Goal: Task Accomplishment & Management: Use online tool/utility

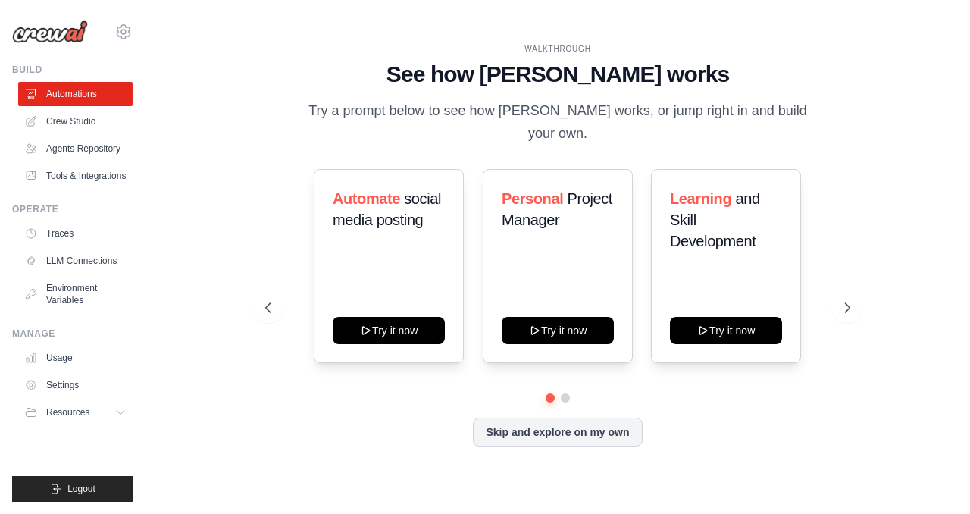
click at [68, 116] on link "Crew Studio" at bounding box center [75, 121] width 114 height 24
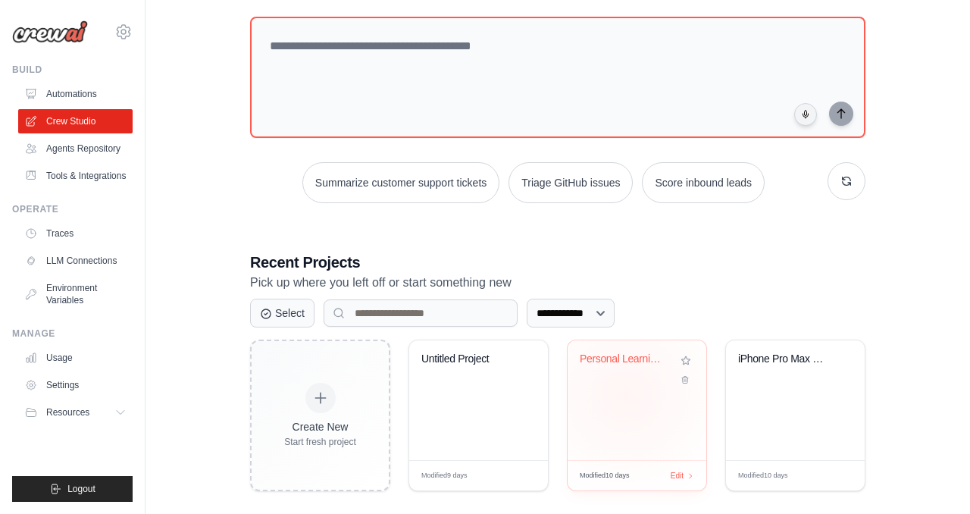
click at [627, 395] on div "Personal Learning Management System" at bounding box center [637, 400] width 139 height 120
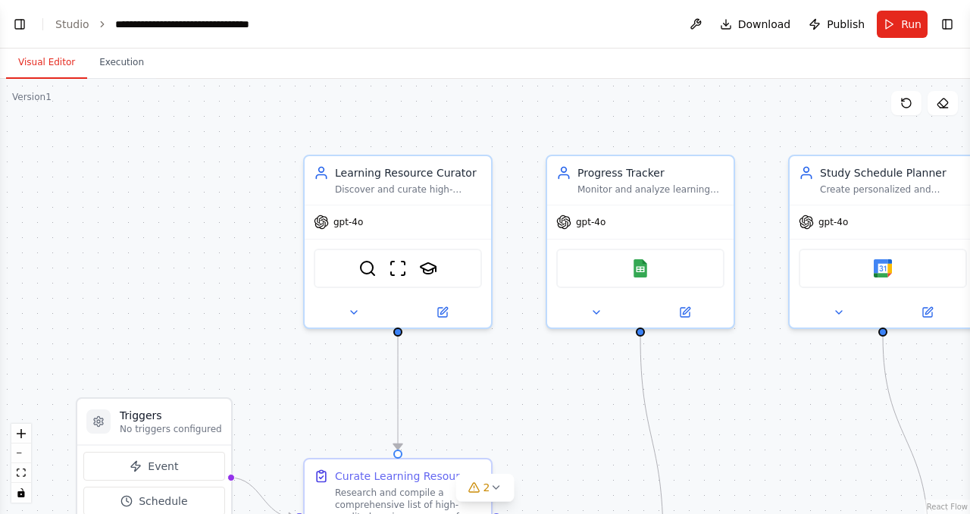
scroll to position [1277, 0]
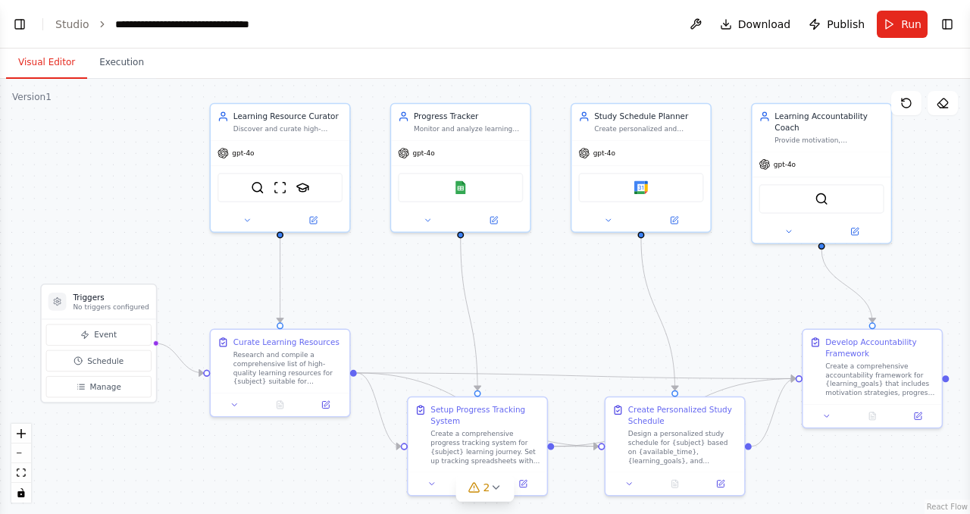
drag, startPoint x: 559, startPoint y: 401, endPoint x: 404, endPoint y: 306, distance: 181.8
click at [404, 306] on div ".deletable-edge-delete-btn { width: 20px; height: 20px; border: 0px solid #ffff…" at bounding box center [485, 296] width 970 height 435
click at [946, 22] on button "Toggle Right Sidebar" at bounding box center [947, 24] width 21 height 21
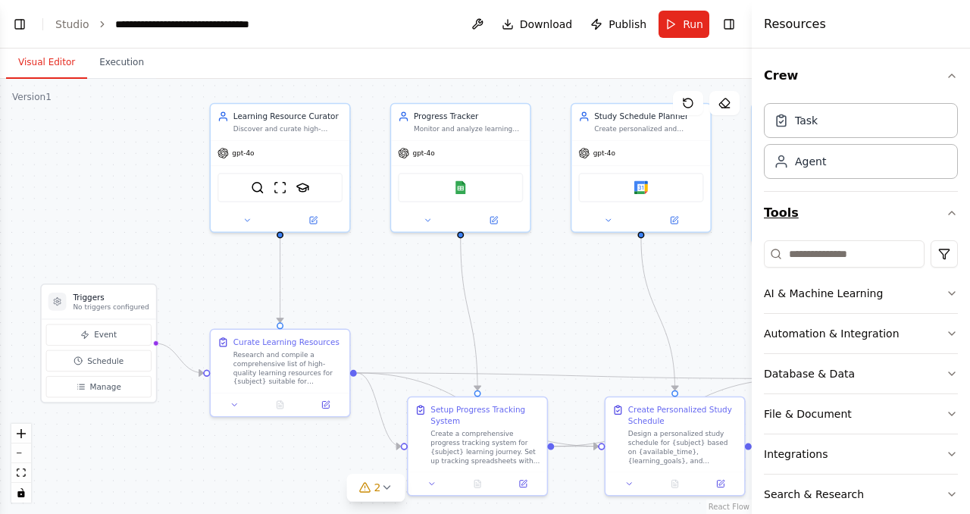
scroll to position [105, 0]
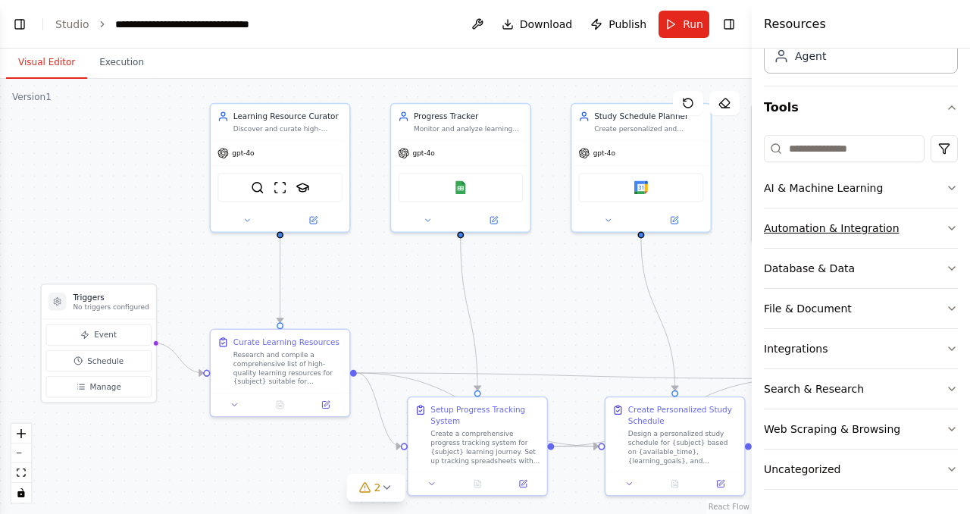
click at [863, 224] on div "Automation & Integration" at bounding box center [832, 228] width 136 height 15
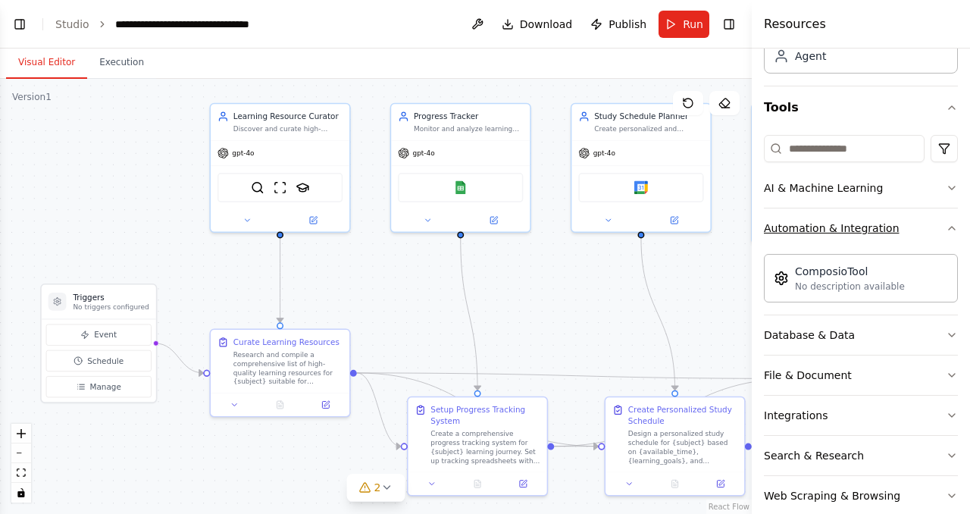
click at [863, 224] on div "Automation & Integration" at bounding box center [832, 228] width 136 height 15
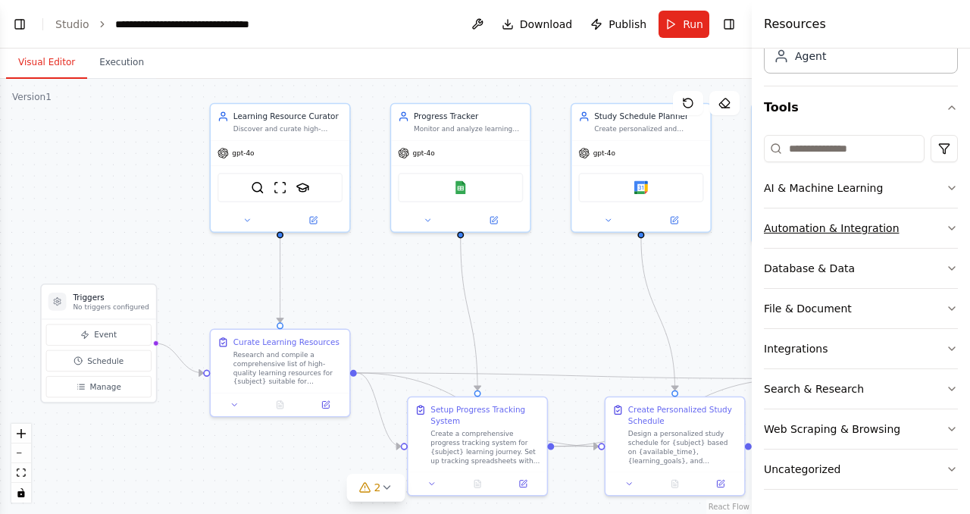
click at [907, 229] on button "Automation & Integration" at bounding box center [861, 227] width 194 height 39
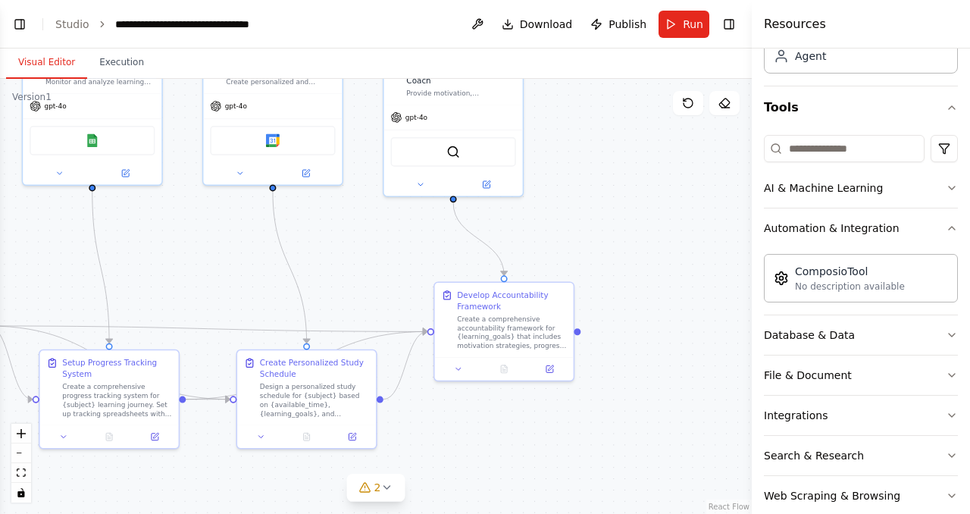
drag, startPoint x: 672, startPoint y: 266, endPoint x: 304, endPoint y: 219, distance: 371.4
click at [304, 219] on div ".deletable-edge-delete-btn { width: 20px; height: 20px; border: 0px solid #ffff…" at bounding box center [376, 296] width 752 height 435
click at [851, 276] on div "ComposioTool" at bounding box center [850, 270] width 110 height 15
drag, startPoint x: 851, startPoint y: 276, endPoint x: 650, endPoint y: 233, distance: 205.5
click at [650, 233] on div "Build a crew that curates personalized learning resources, tracks your progress…" at bounding box center [485, 257] width 970 height 514
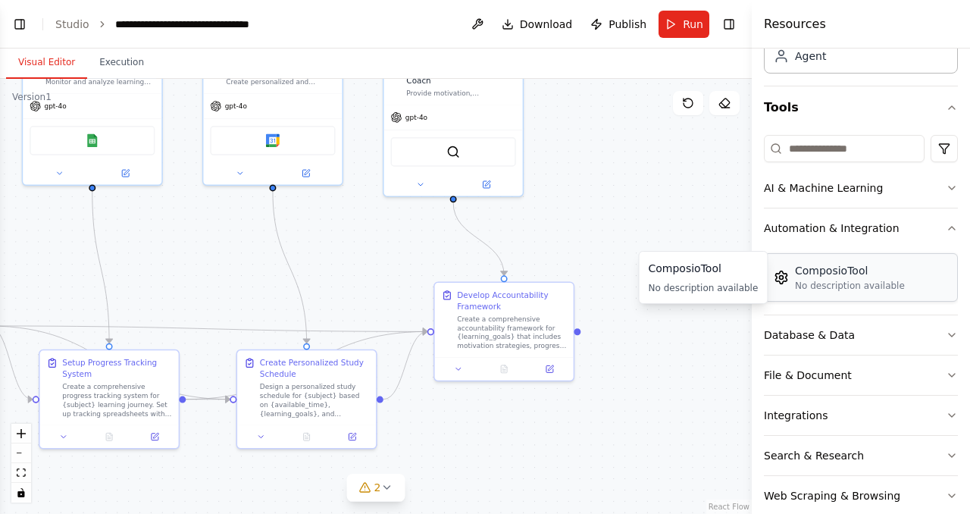
click at [882, 280] on div "No description available" at bounding box center [850, 286] width 110 height 12
drag, startPoint x: 882, startPoint y: 279, endPoint x: 661, endPoint y: 250, distance: 223.2
click at [661, 250] on div "Build a crew that curates personalized learning resources, tracks your progress…" at bounding box center [485, 257] width 970 height 514
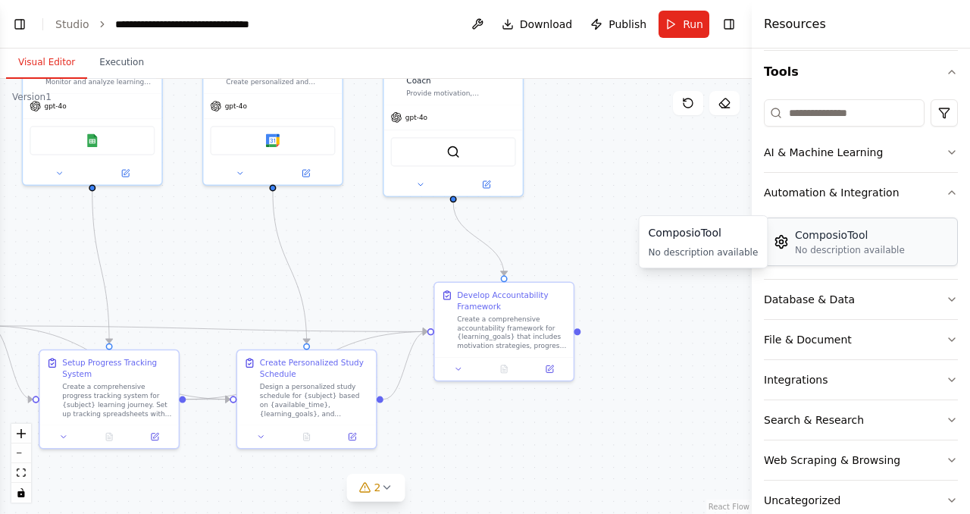
scroll to position [142, 0]
click at [878, 162] on button "AI & Machine Learning" at bounding box center [861, 151] width 194 height 39
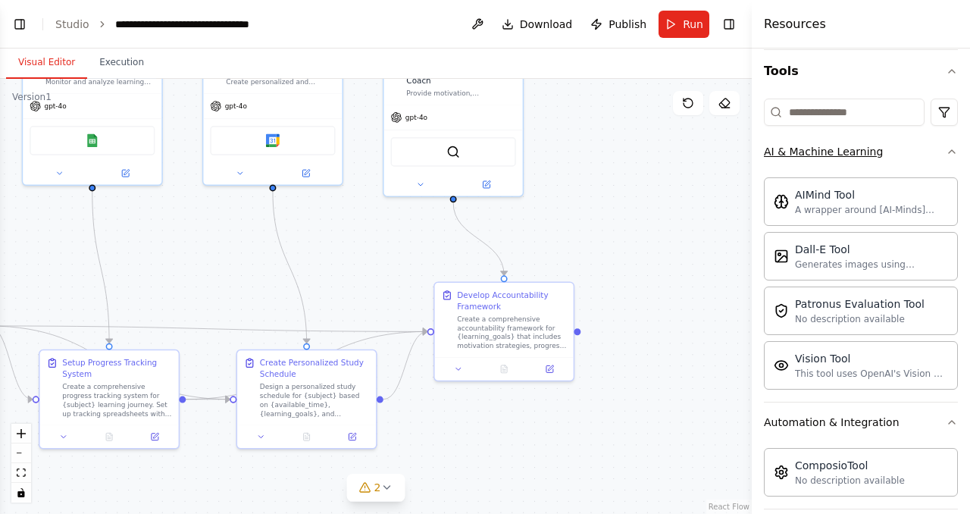
click at [898, 161] on button "AI & Machine Learning" at bounding box center [861, 151] width 194 height 39
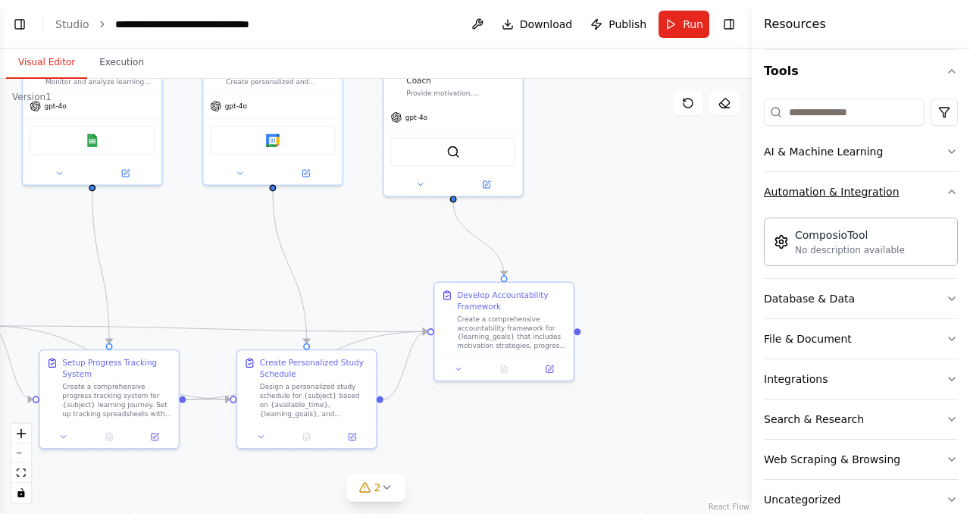
click at [897, 201] on button "Automation & Integration" at bounding box center [861, 191] width 194 height 39
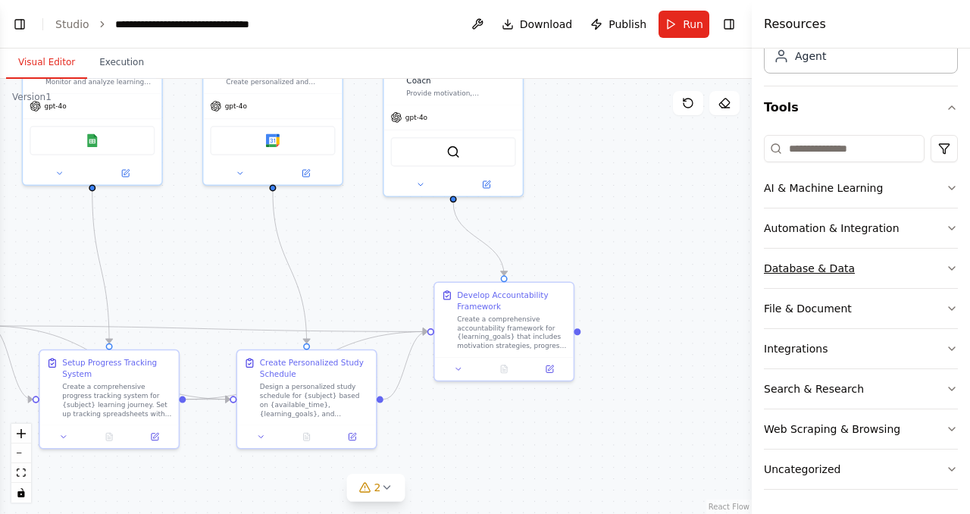
click at [868, 267] on button "Database & Data" at bounding box center [861, 268] width 194 height 39
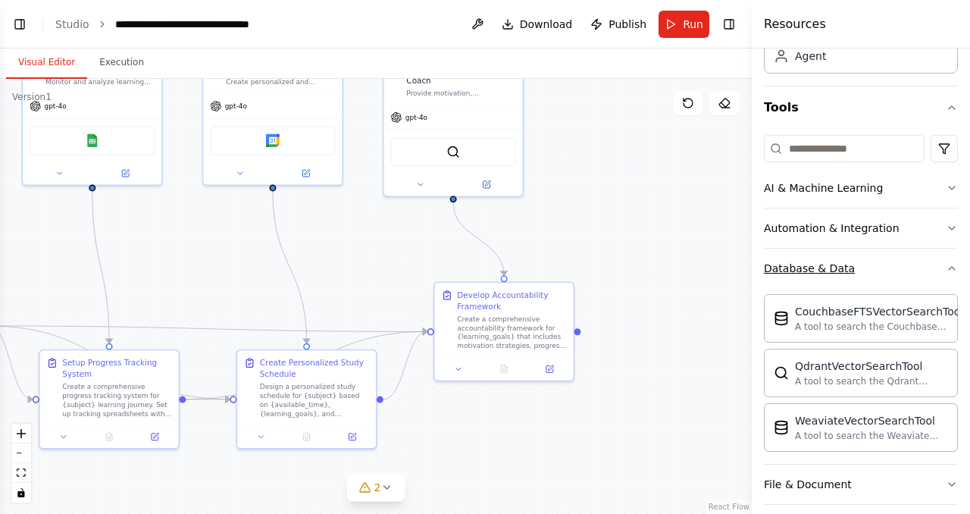
click at [868, 267] on button "Database & Data" at bounding box center [861, 268] width 194 height 39
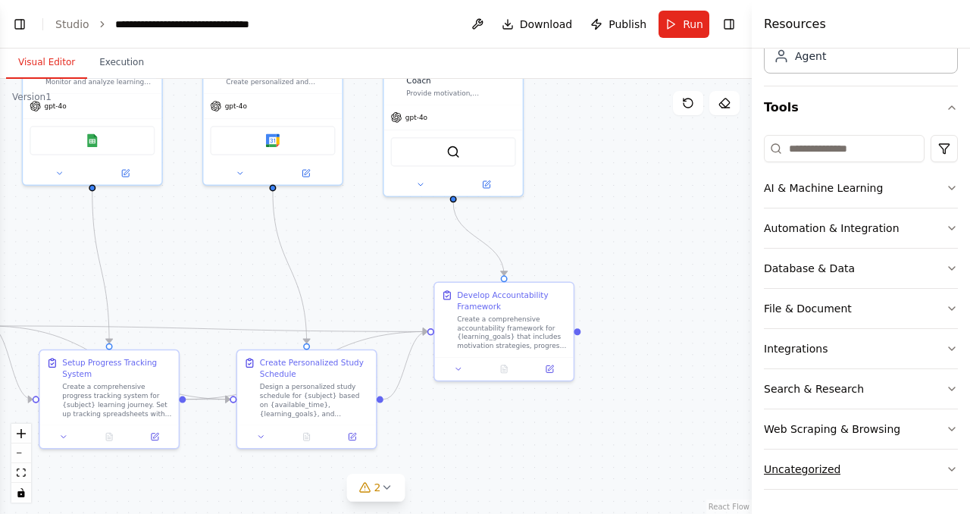
click at [856, 478] on button "Uncategorized" at bounding box center [861, 469] width 194 height 39
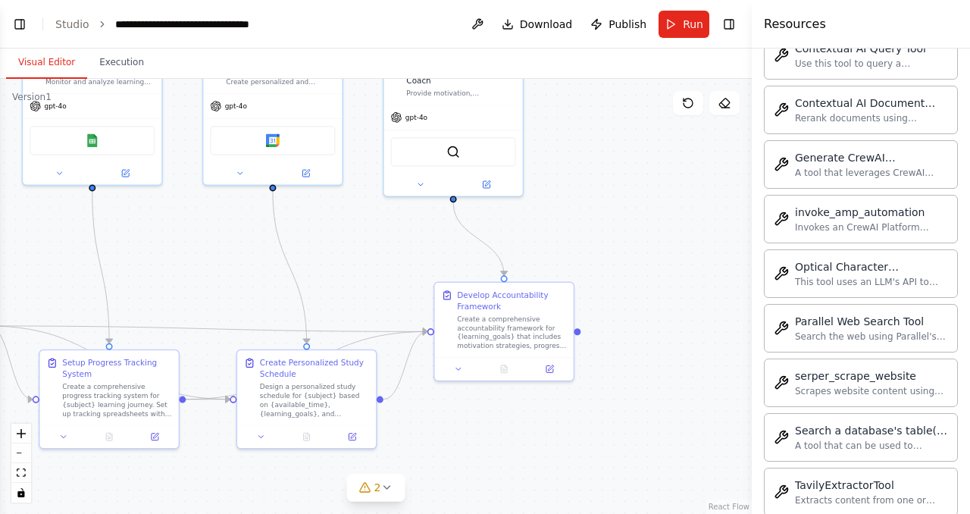
scroll to position [991, 0]
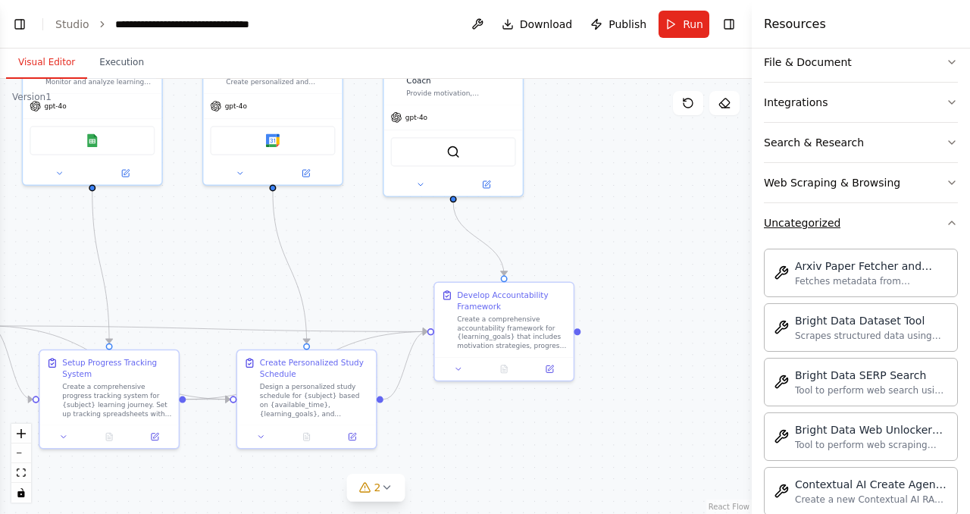
click at [857, 217] on button "Uncategorized" at bounding box center [861, 222] width 194 height 39
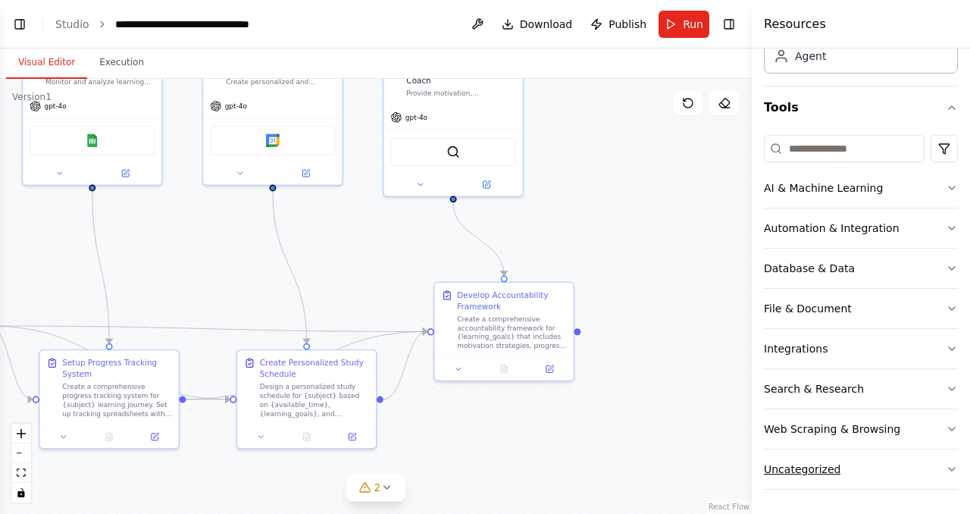
scroll to position [105, 0]
click at [874, 383] on button "Search & Research" at bounding box center [861, 388] width 194 height 39
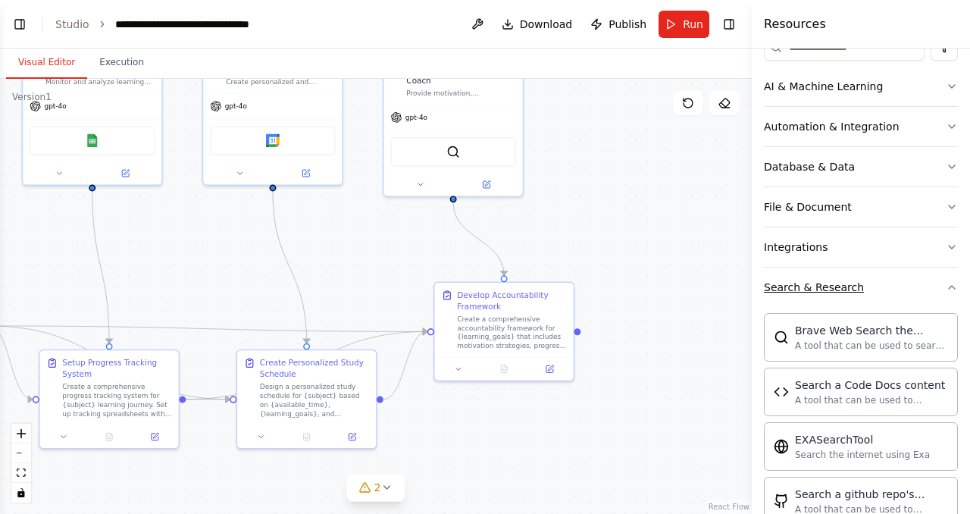
click at [879, 283] on button "Search & Research" at bounding box center [861, 287] width 194 height 39
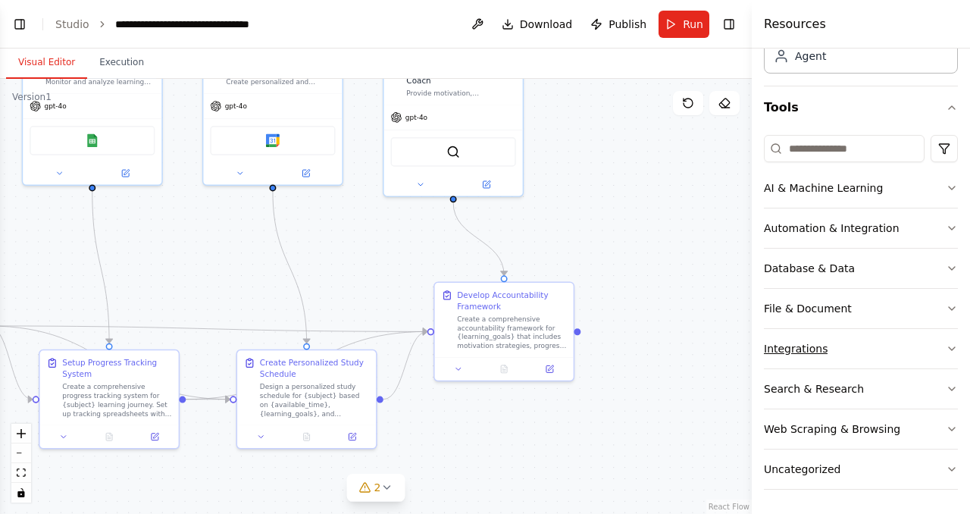
click at [866, 346] on button "Integrations" at bounding box center [861, 348] width 194 height 39
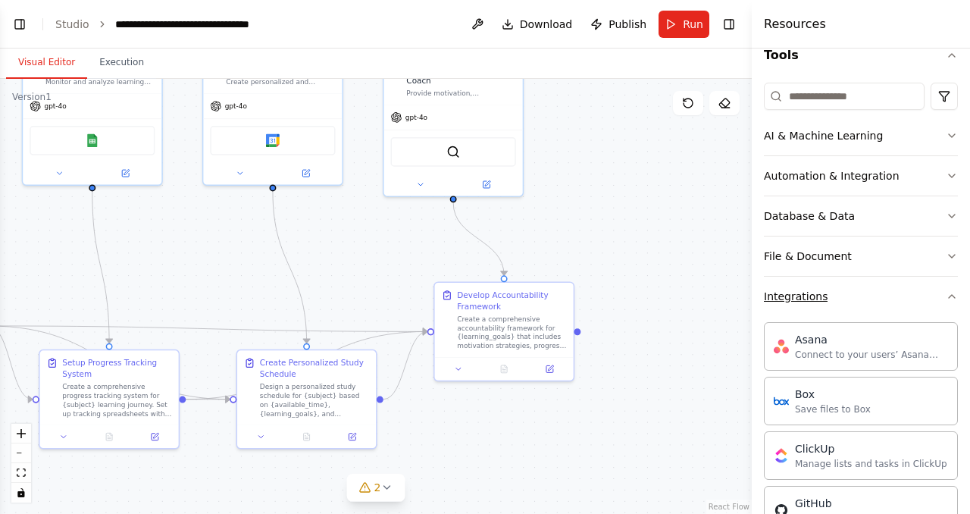
click at [874, 303] on button "Integrations" at bounding box center [861, 296] width 194 height 39
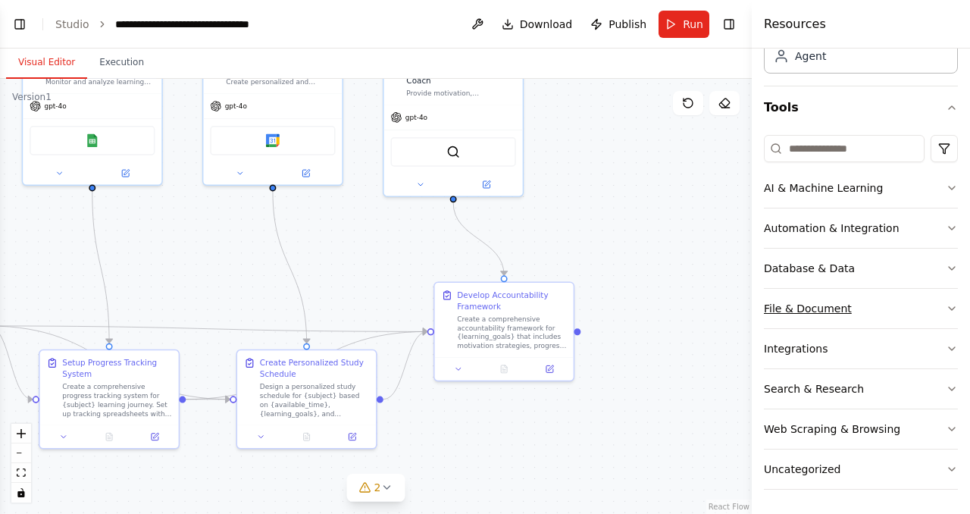
click at [876, 312] on button "File & Document" at bounding box center [861, 308] width 194 height 39
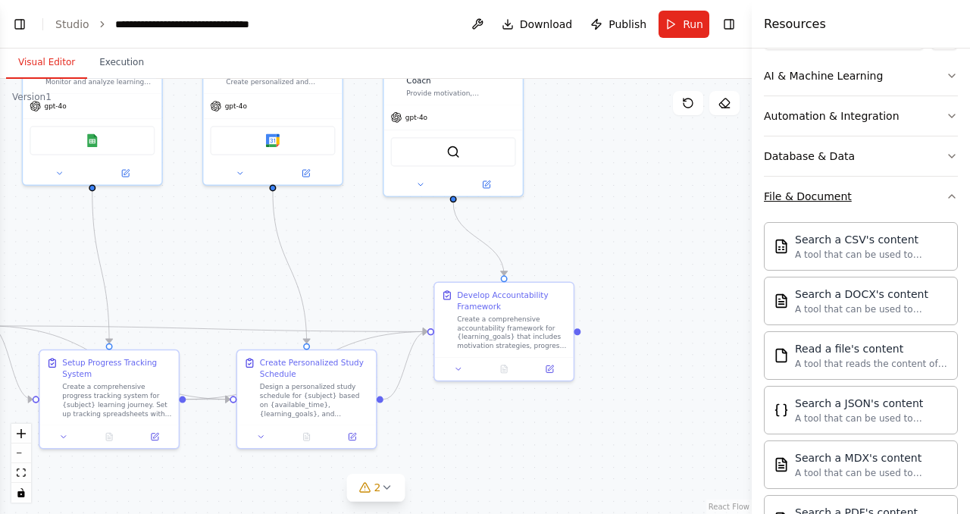
scroll to position [201, 0]
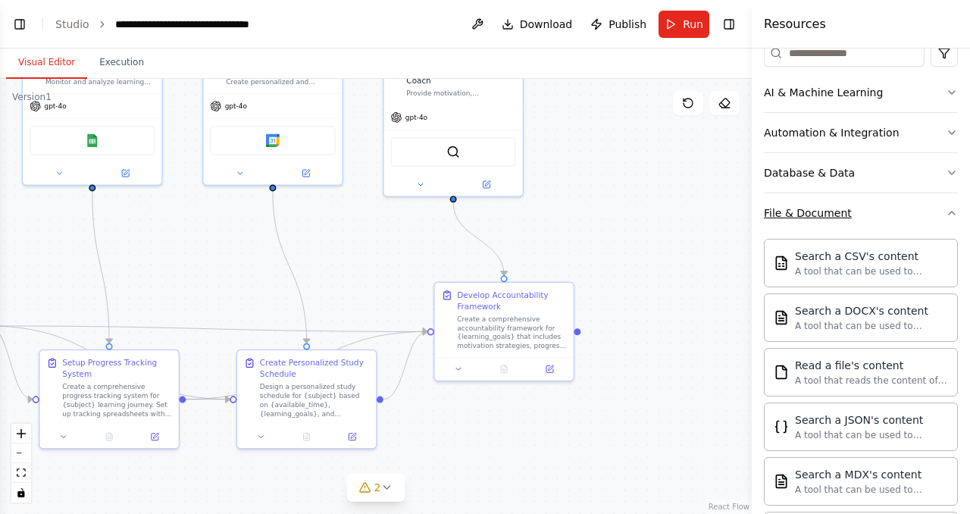
click at [892, 212] on button "File & Document" at bounding box center [861, 212] width 194 height 39
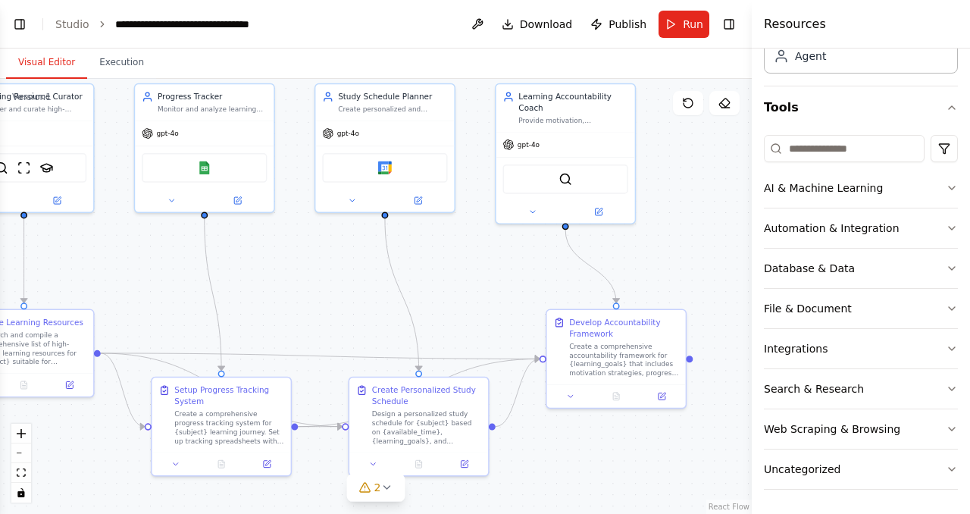
drag, startPoint x: 559, startPoint y: 193, endPoint x: 672, endPoint y: 221, distance: 115.5
click at [672, 221] on div ".deletable-edge-delete-btn { width: 20px; height: 20px; border: 0px solid #ffff…" at bounding box center [376, 296] width 752 height 435
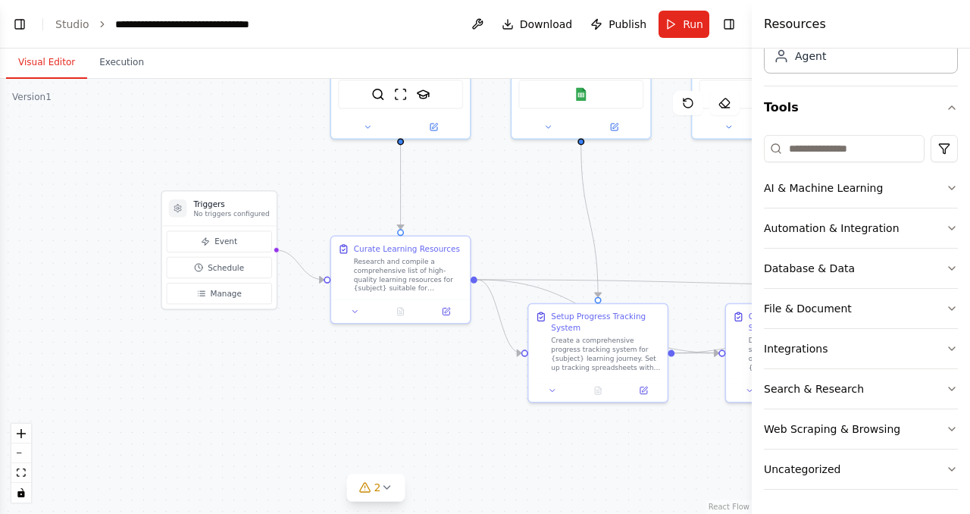
drag, startPoint x: 290, startPoint y: 285, endPoint x: 666, endPoint y: 212, distance: 383.9
click at [666, 212] on div ".deletable-edge-delete-btn { width: 20px; height: 20px; border: 0px solid #ffff…" at bounding box center [376, 296] width 752 height 435
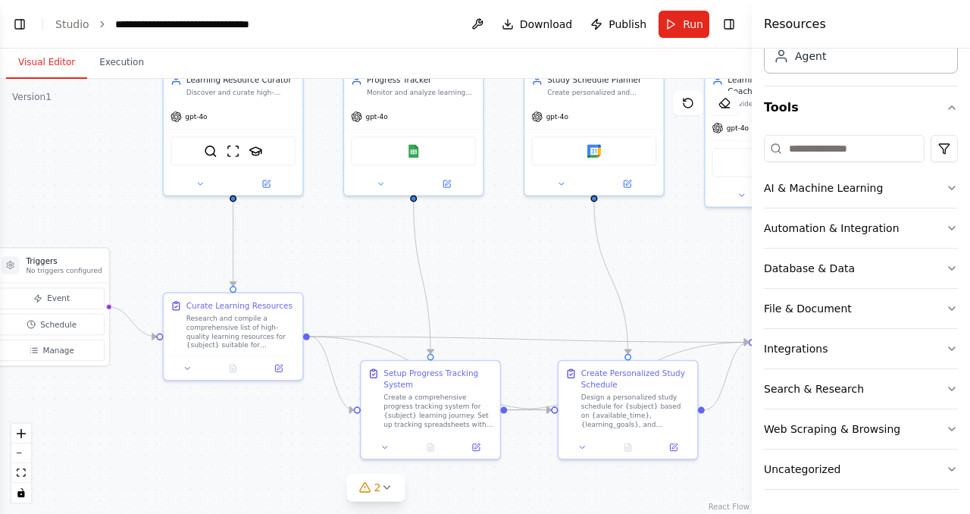
drag, startPoint x: 192, startPoint y: 146, endPoint x: 24, endPoint y: 203, distance: 176.9
click at [24, 203] on div ".deletable-edge-delete-btn { width: 20px; height: 20px; border: 0px solid #ffff…" at bounding box center [376, 296] width 752 height 435
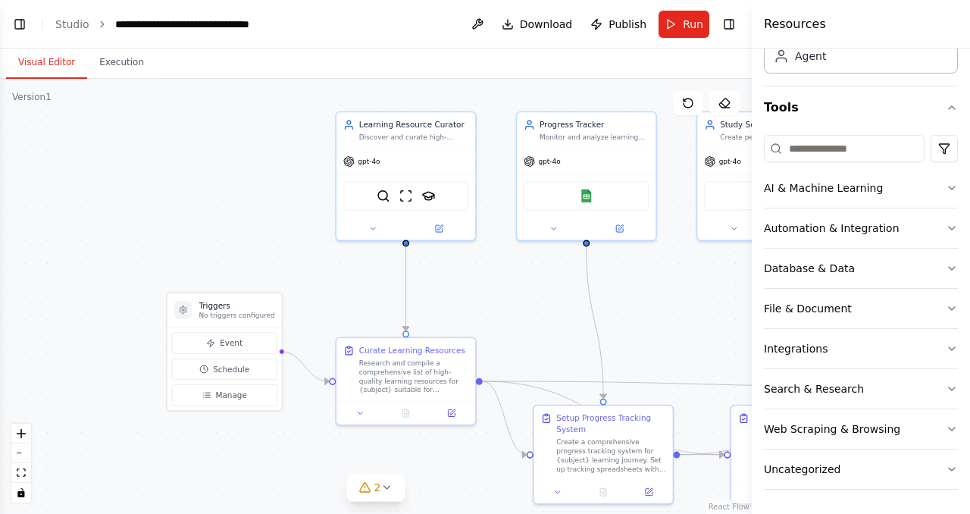
drag, startPoint x: 356, startPoint y: 255, endPoint x: 529, endPoint y: 300, distance: 178.5
click at [529, 300] on div ".deletable-edge-delete-btn { width: 20px; height: 20px; border: 0px solid #ffff…" at bounding box center [376, 296] width 752 height 435
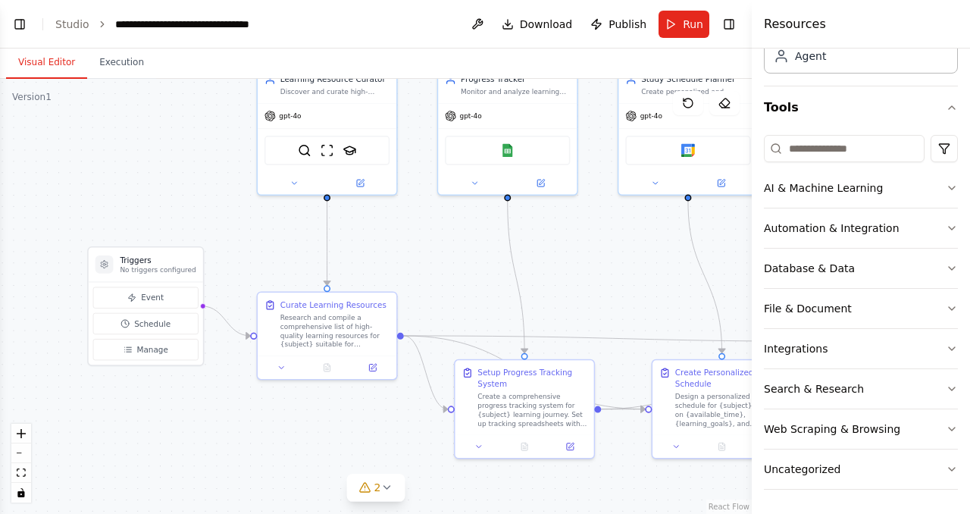
drag, startPoint x: 218, startPoint y: 199, endPoint x: 139, endPoint y: 153, distance: 91.0
click at [139, 153] on div ".deletable-edge-delete-btn { width: 20px; height: 20px; border: 0px solid #ffff…" at bounding box center [376, 296] width 752 height 435
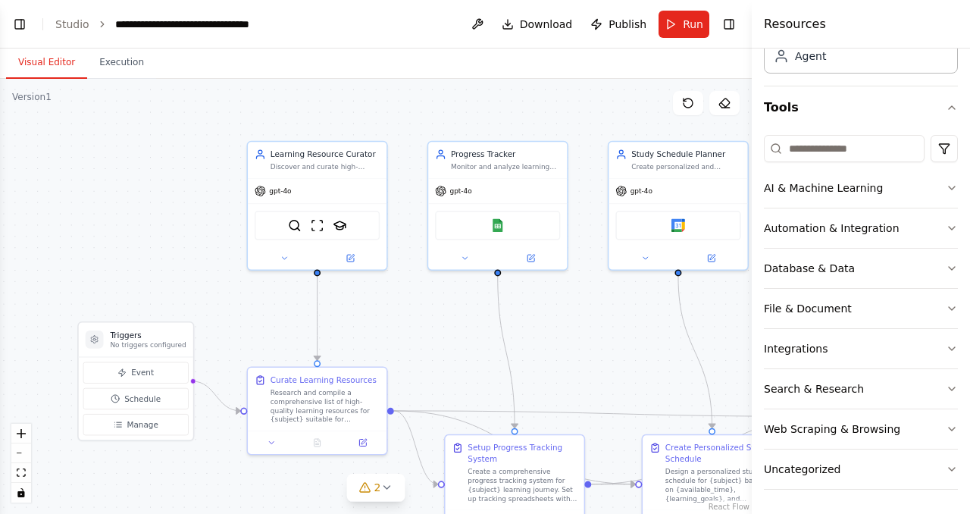
drag, startPoint x: 206, startPoint y: 202, endPoint x: 196, endPoint y: 277, distance: 75.7
click at [196, 277] on div ".deletable-edge-delete-btn { width: 20px; height: 20px; border: 0px solid #ffff…" at bounding box center [376, 296] width 752 height 435
click at [339, 152] on div "Learning Resource Curator" at bounding box center [325, 151] width 109 height 11
click at [285, 259] on icon at bounding box center [284, 256] width 9 height 9
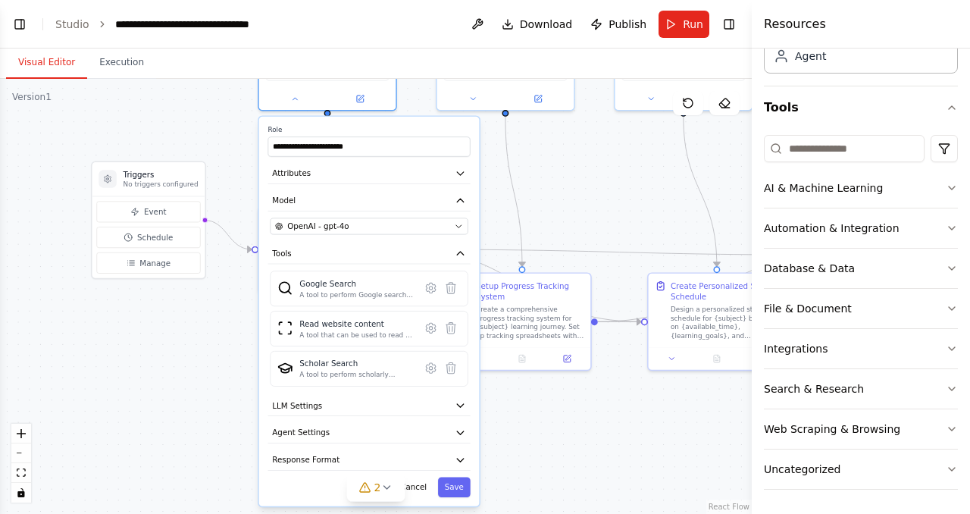
drag, startPoint x: 509, startPoint y: 359, endPoint x: 525, endPoint y: 208, distance: 151.0
click at [525, 208] on div ".deletable-edge-delete-btn { width: 20px; height: 20px; border: 0px solid #ffff…" at bounding box center [376, 296] width 752 height 435
click at [434, 230] on div "OpenAI - gpt-4o" at bounding box center [362, 226] width 174 height 11
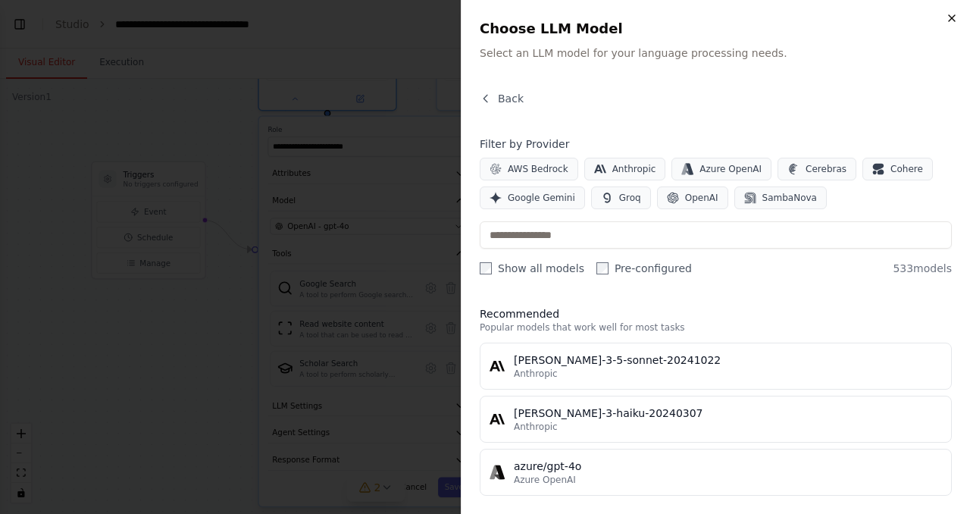
click at [953, 22] on icon "button" at bounding box center [952, 18] width 12 height 12
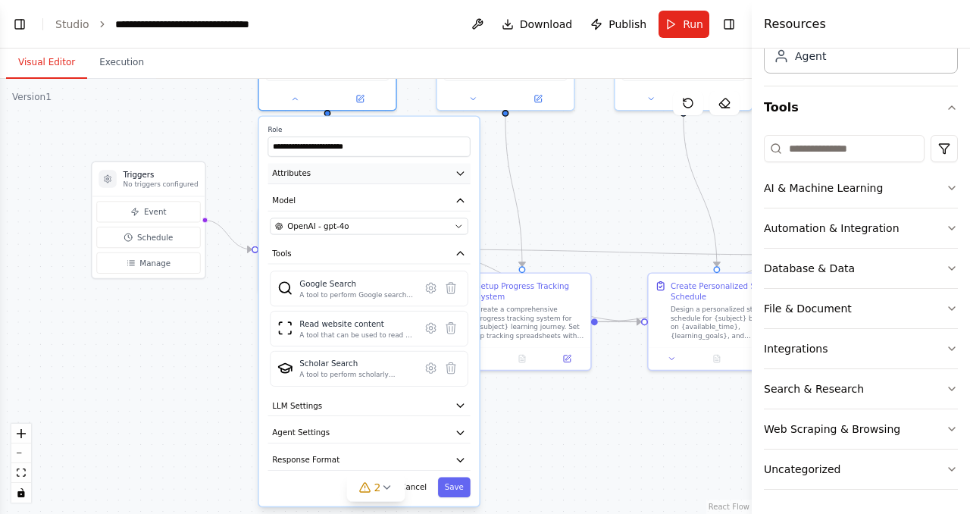
click at [415, 173] on button "Attributes" at bounding box center [369, 174] width 202 height 20
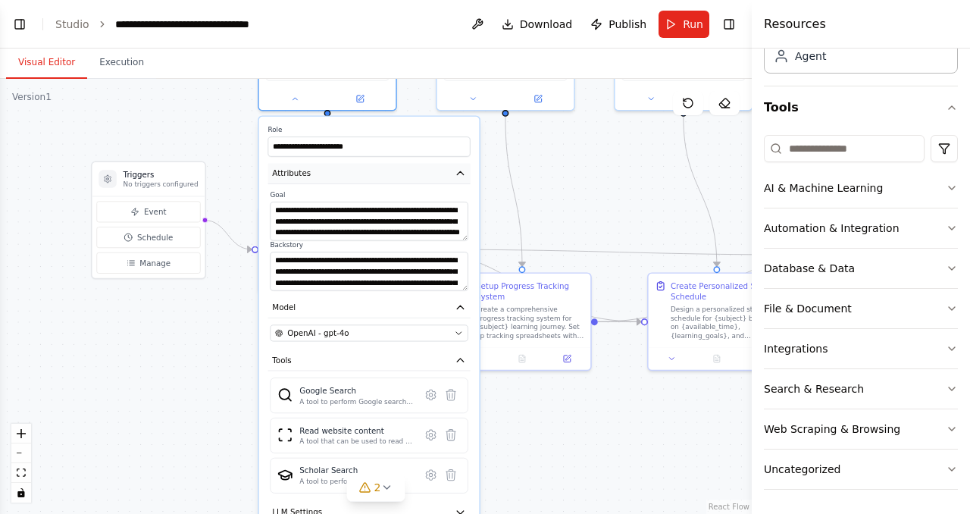
click at [415, 173] on button "Attributes" at bounding box center [369, 174] width 202 height 20
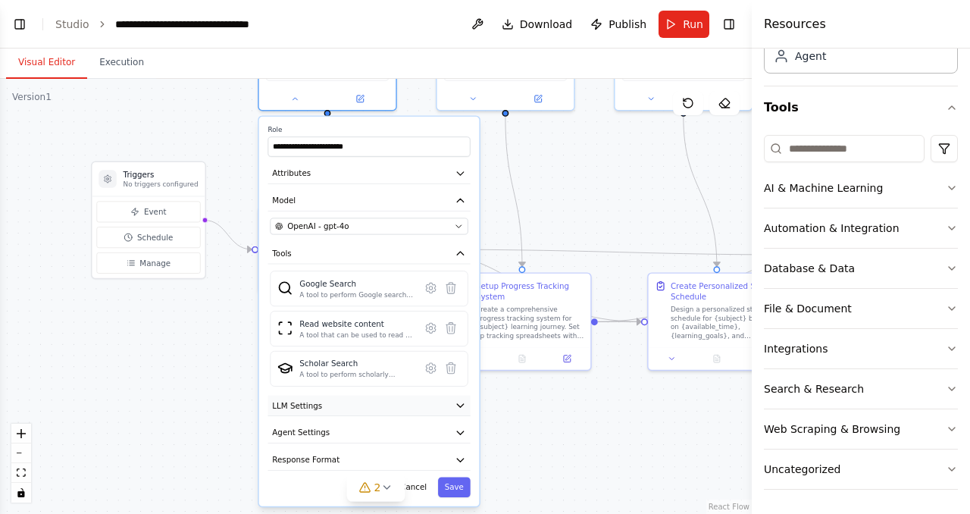
click at [393, 399] on button "LLM Settings" at bounding box center [369, 406] width 202 height 20
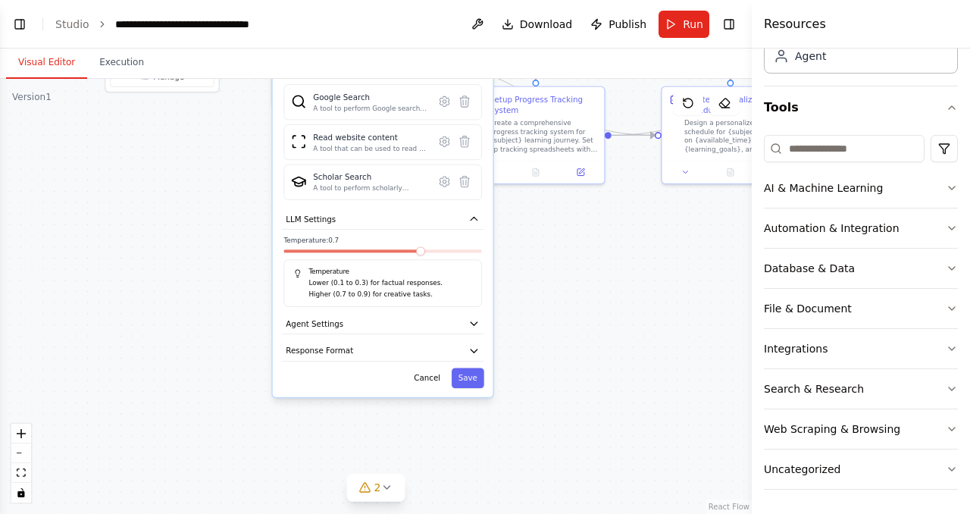
drag, startPoint x: 537, startPoint y: 449, endPoint x: 551, endPoint y: 262, distance: 187.0
click at [551, 262] on div ".deletable-edge-delete-btn { width: 20px; height: 20px; border: 0px solid #ffff…" at bounding box center [376, 296] width 752 height 435
click at [474, 221] on icon "button" at bounding box center [473, 219] width 11 height 11
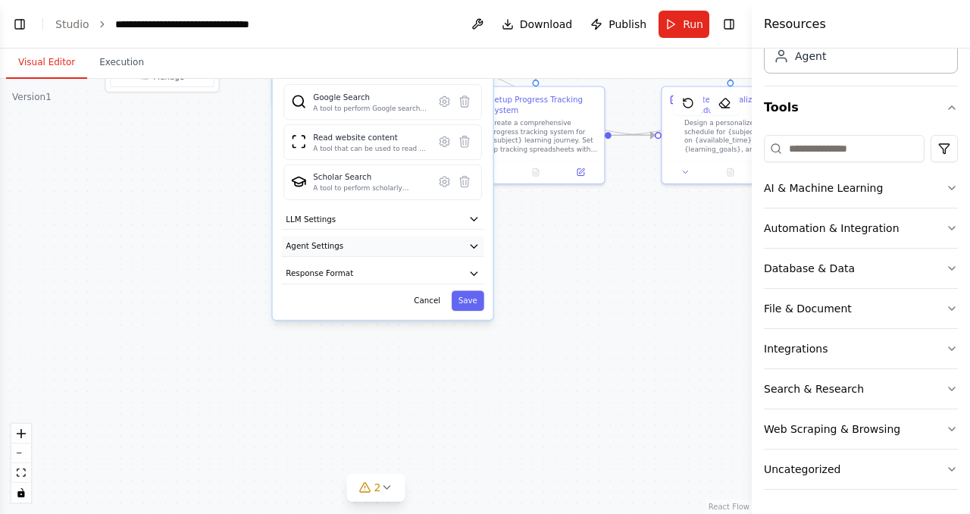
click at [461, 240] on button "Agent Settings" at bounding box center [382, 247] width 202 height 20
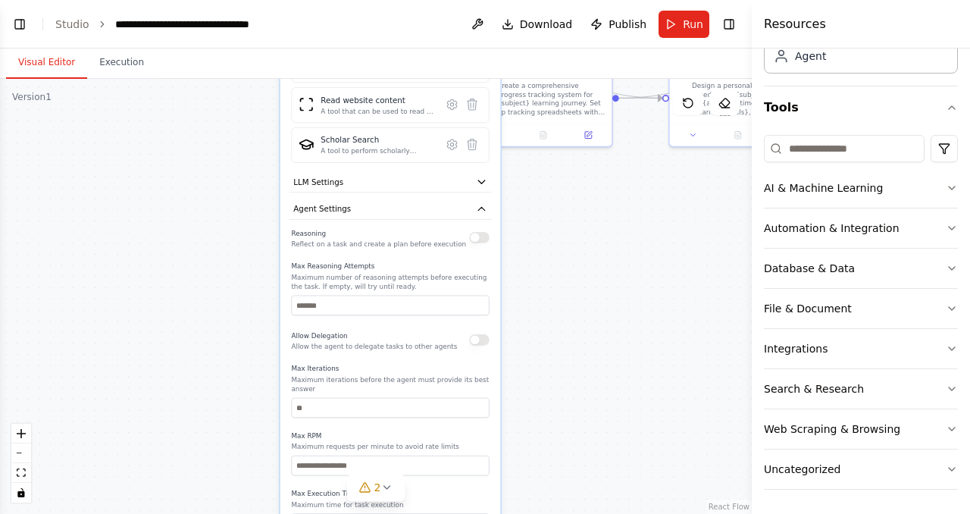
drag, startPoint x: 529, startPoint y: 324, endPoint x: 537, endPoint y: 287, distance: 37.9
click at [537, 287] on div ".deletable-edge-delete-btn { width: 20px; height: 20px; border: 0px solid #ffff…" at bounding box center [376, 296] width 752 height 435
click at [478, 216] on button "Agent Settings" at bounding box center [390, 209] width 202 height 20
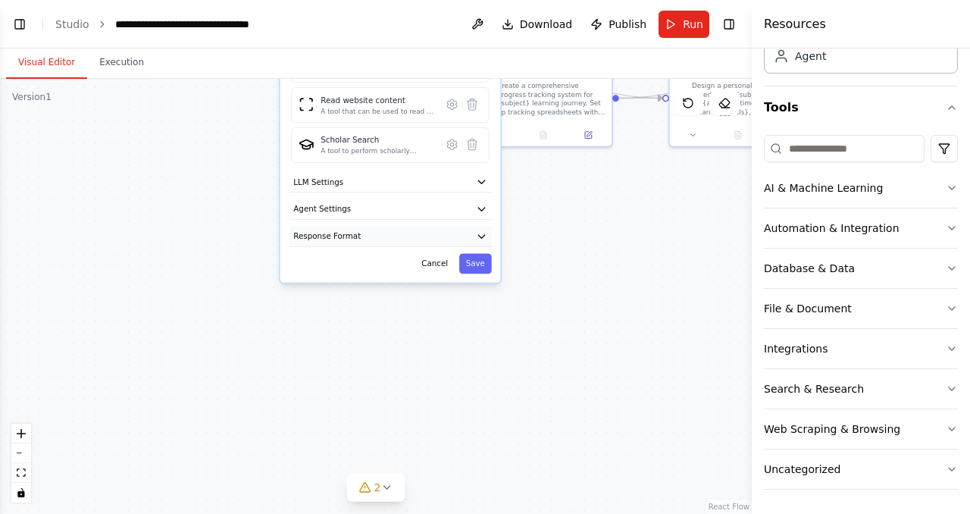
click at [469, 230] on button "Response Format" at bounding box center [390, 237] width 202 height 20
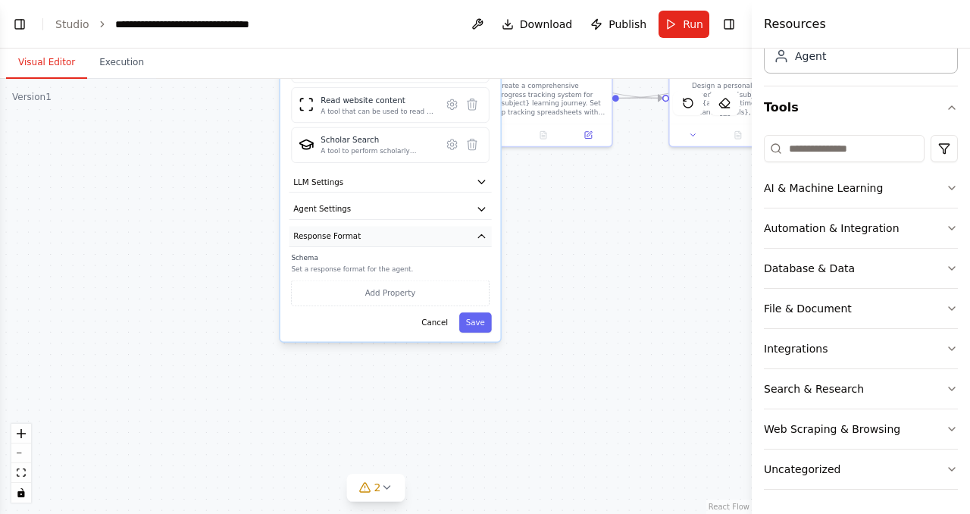
click at [469, 230] on button "Response Format" at bounding box center [390, 237] width 202 height 20
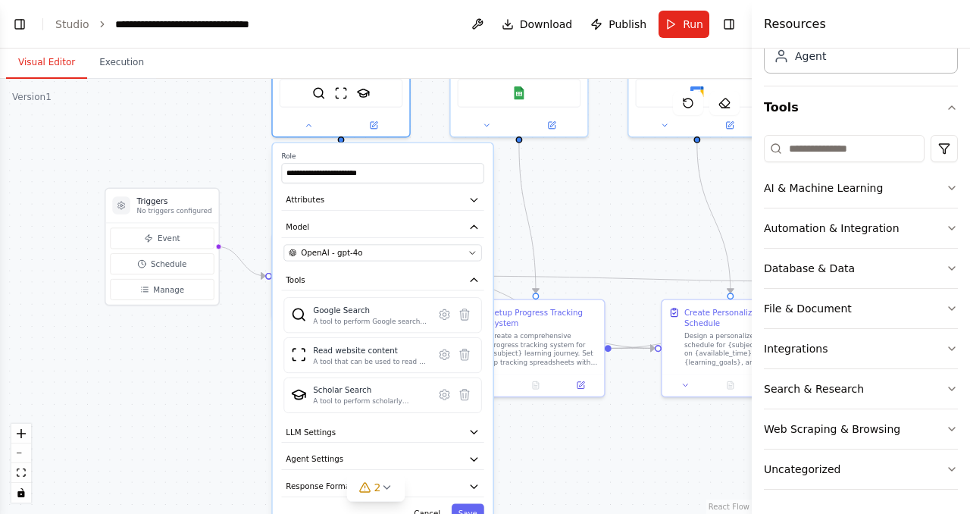
drag, startPoint x: 544, startPoint y: 210, endPoint x: 536, endPoint y: 460, distance: 250.3
click at [536, 460] on div ".deletable-edge-delete-btn { width: 20px; height: 20px; border: 0px solid #ffff…" at bounding box center [376, 296] width 752 height 435
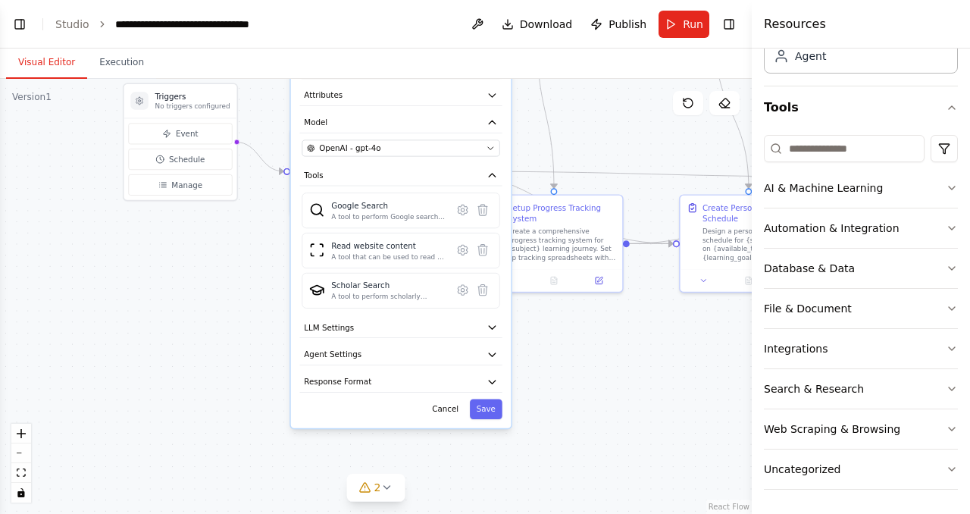
drag, startPoint x: 571, startPoint y: 234, endPoint x: 589, endPoint y: 130, distance: 106.2
click at [589, 130] on div ".deletable-edge-delete-btn { width: 20px; height: 20px; border: 0px solid #ffff…" at bounding box center [376, 296] width 752 height 435
click at [444, 406] on button "Cancel" at bounding box center [445, 410] width 39 height 20
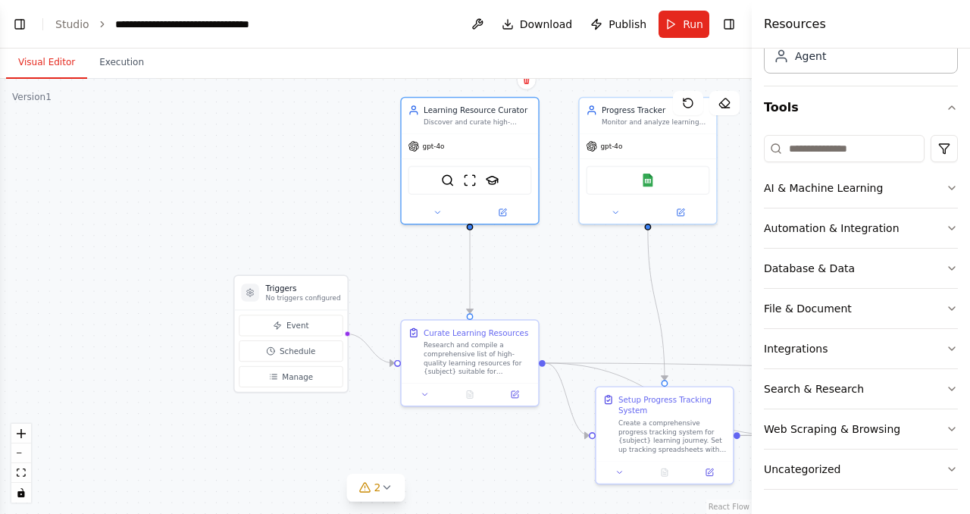
drag, startPoint x: 256, startPoint y: 238, endPoint x: 368, endPoint y: 430, distance: 221.8
click at [368, 430] on div ".deletable-edge-delete-btn { width: 20px; height: 20px; border: 0px solid #ffff…" at bounding box center [376, 296] width 752 height 435
click at [322, 324] on button "Event" at bounding box center [292, 325] width 104 height 21
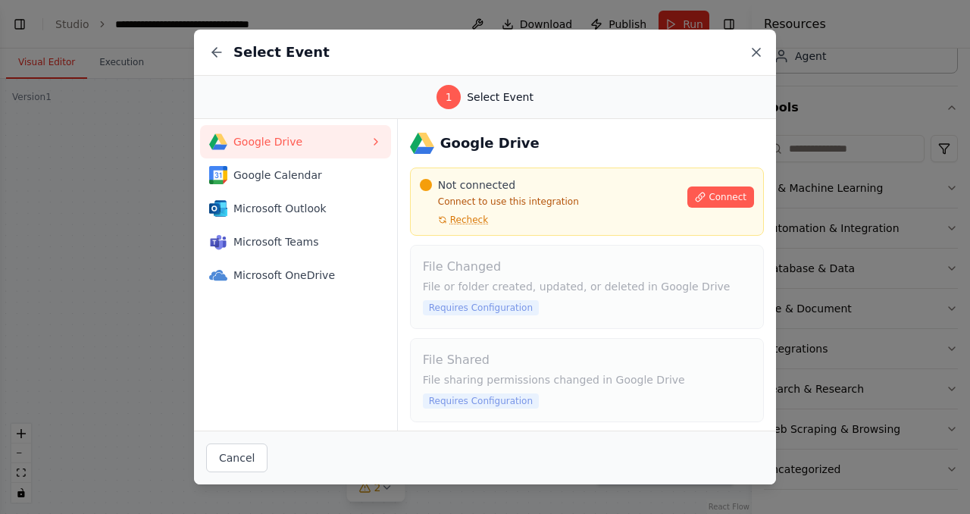
click at [754, 55] on icon at bounding box center [757, 53] width 8 height 8
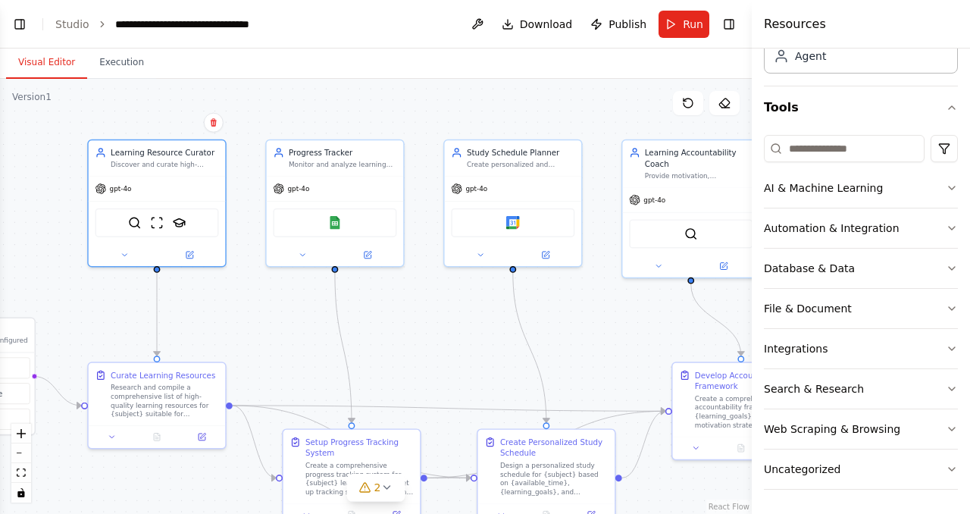
drag, startPoint x: 356, startPoint y: 212, endPoint x: 42, endPoint y: 254, distance: 316.7
click at [42, 254] on div ".deletable-edge-delete-btn { width: 20px; height: 20px; border: 0px solid #ffff…" at bounding box center [376, 296] width 752 height 435
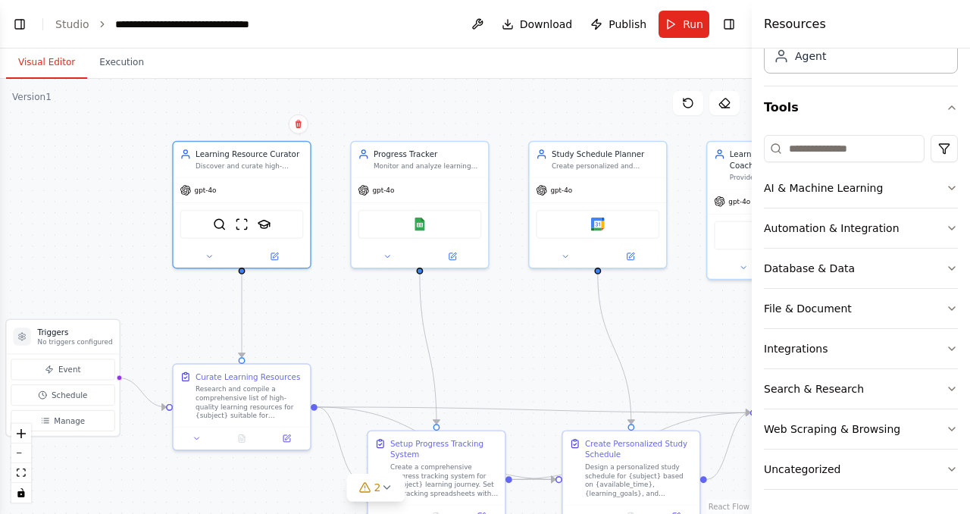
drag, startPoint x: 481, startPoint y: 304, endPoint x: 566, endPoint y: 306, distance: 84.9
click at [566, 306] on div ".deletable-edge-delete-btn { width: 20px; height: 20px; border: 0px solid #ffff…" at bounding box center [376, 296] width 752 height 435
click at [415, 93] on div ".deletable-edge-delete-btn { width: 20px; height: 20px; border: 0px solid #ffff…" at bounding box center [376, 296] width 752 height 435
click at [116, 57] on button "Execution" at bounding box center [121, 63] width 69 height 32
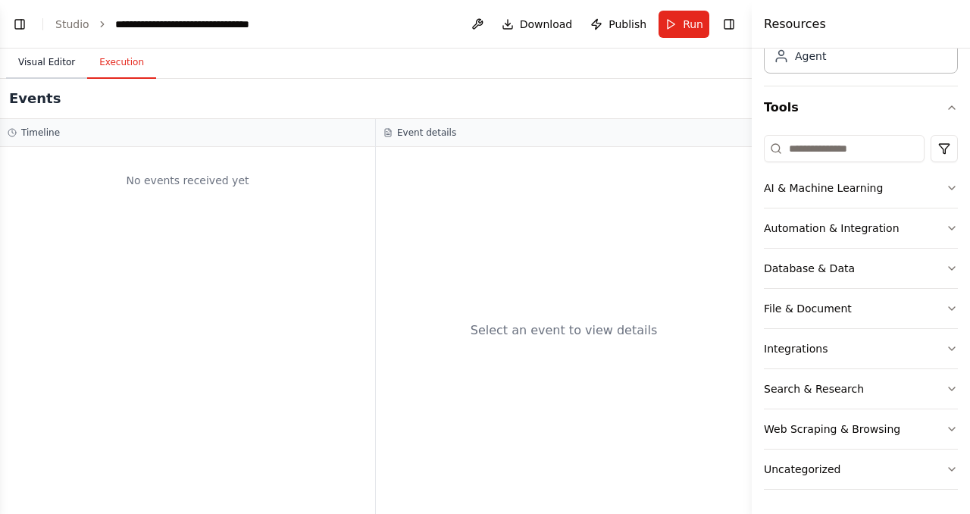
click at [52, 58] on button "Visual Editor" at bounding box center [46, 63] width 81 height 32
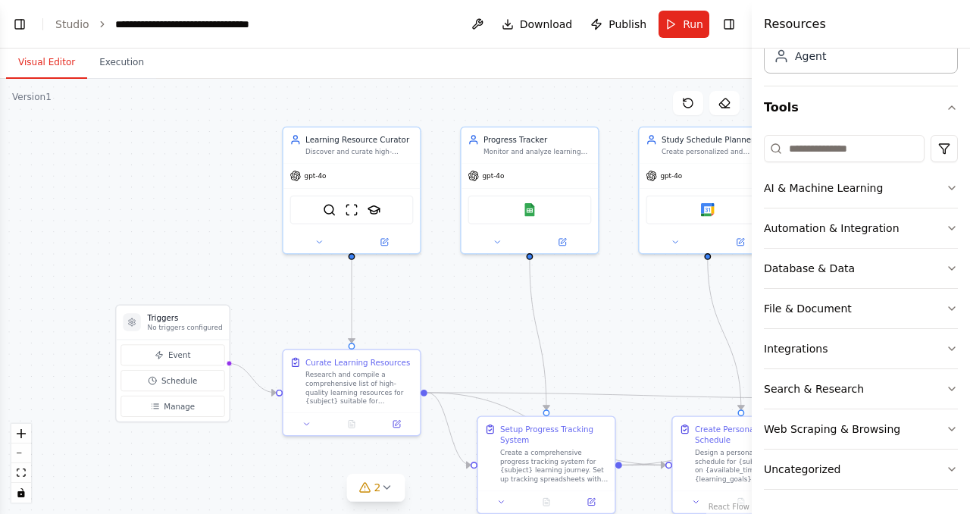
drag, startPoint x: 65, startPoint y: 149, endPoint x: 175, endPoint y: 135, distance: 110.9
click at [175, 135] on div ".deletable-edge-delete-btn { width: 20px; height: 20px; border: 0px solid #ffff…" at bounding box center [376, 296] width 752 height 435
click at [78, 24] on link "Studio" at bounding box center [72, 24] width 34 height 12
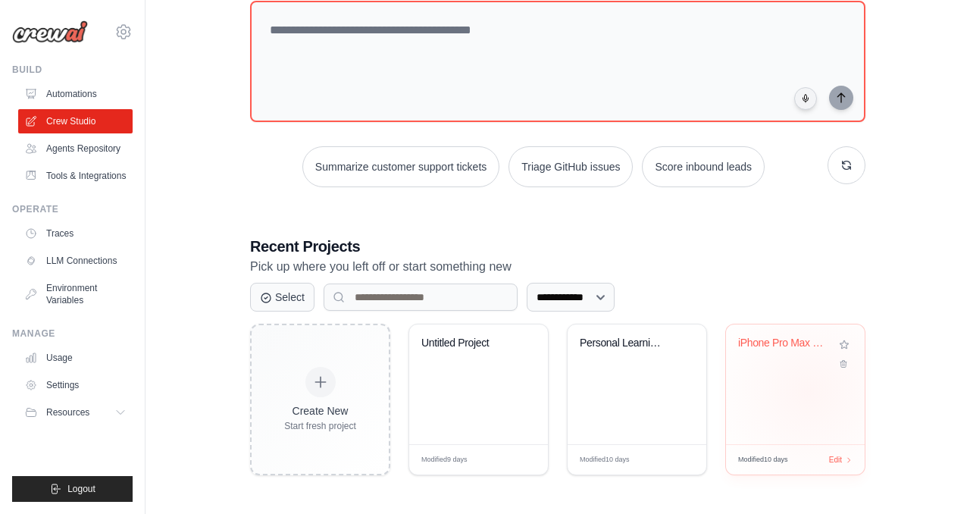
click at [810, 391] on div "iPhone Pro Max Price Research - Pol..." at bounding box center [795, 384] width 139 height 120
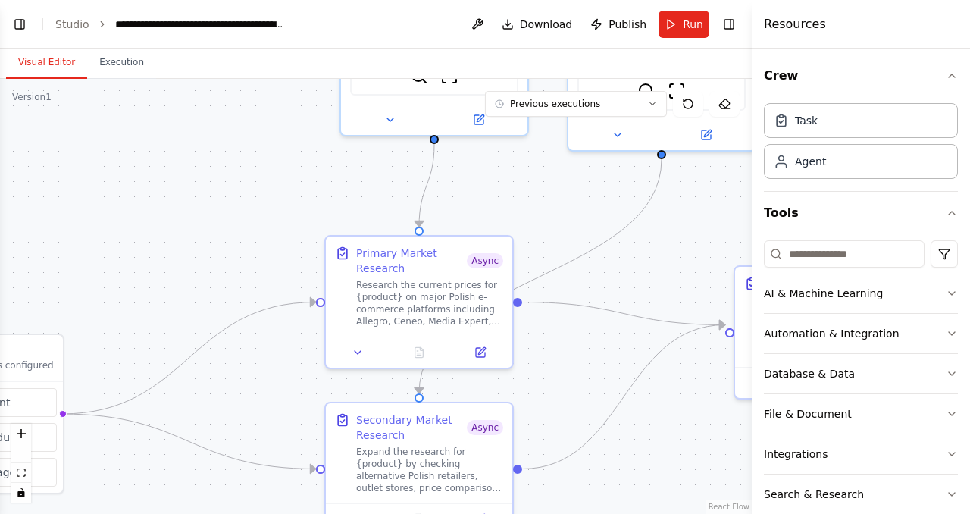
scroll to position [3652, 0]
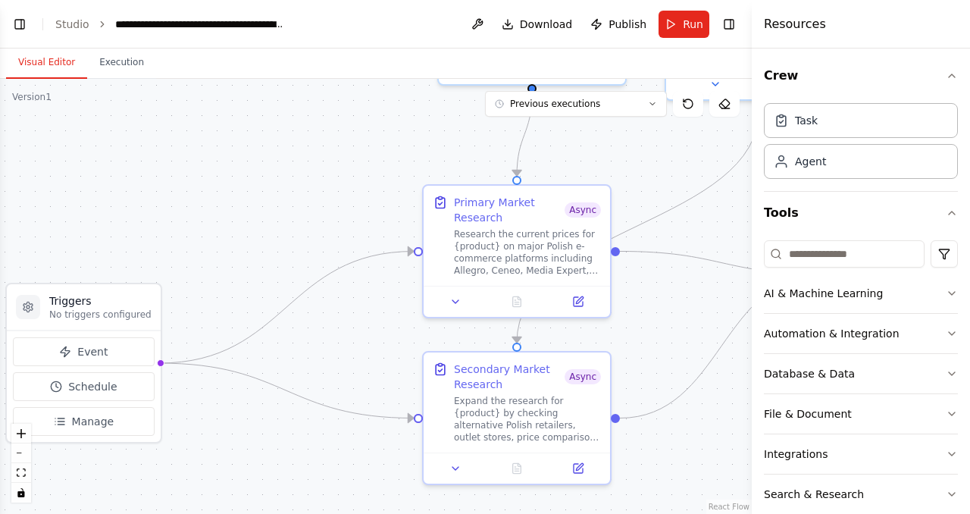
drag, startPoint x: 342, startPoint y: 407, endPoint x: 688, endPoint y: 164, distance: 423.4
click at [688, 164] on div ".deletable-edge-delete-btn { width: 20px; height: 20px; border: 0px solid #ffff…" at bounding box center [376, 296] width 752 height 435
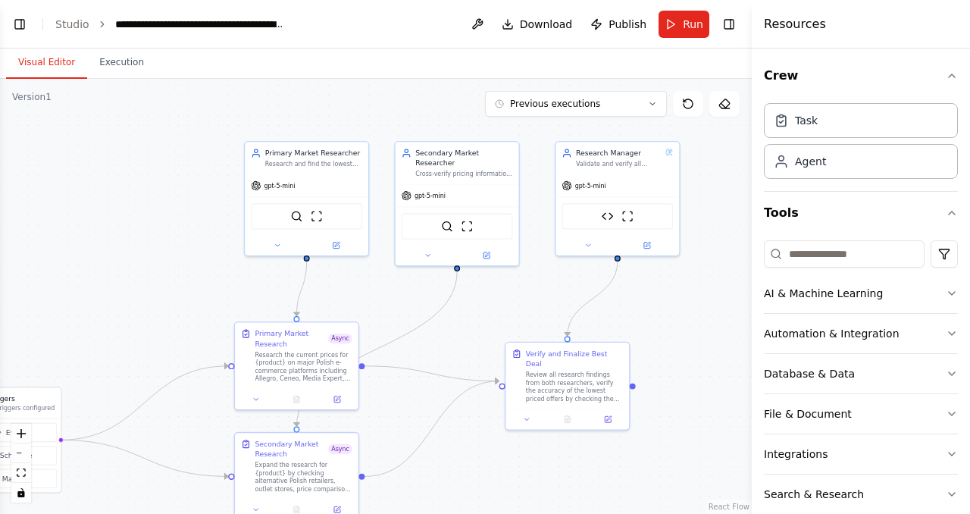
drag, startPoint x: 390, startPoint y: 152, endPoint x: 167, endPoint y: 293, distance: 264.8
click at [167, 293] on div ".deletable-edge-delete-btn { width: 20px; height: 20px; border: 0px solid #ffff…" at bounding box center [376, 296] width 752 height 435
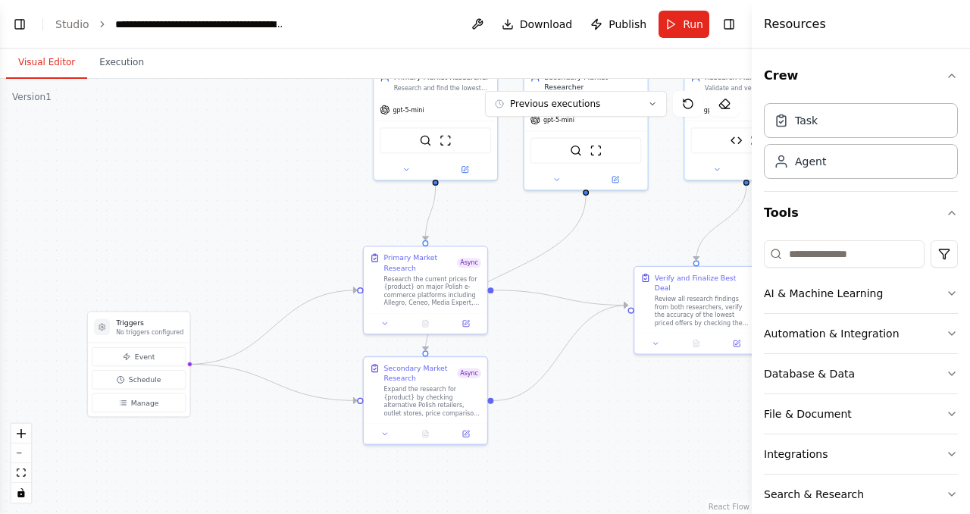
drag, startPoint x: 177, startPoint y: 321, endPoint x: 305, endPoint y: 246, distance: 148.5
click at [305, 246] on div ".deletable-edge-delete-btn { width: 20px; height: 20px; border: 0px solid #ffff…" at bounding box center [376, 296] width 752 height 435
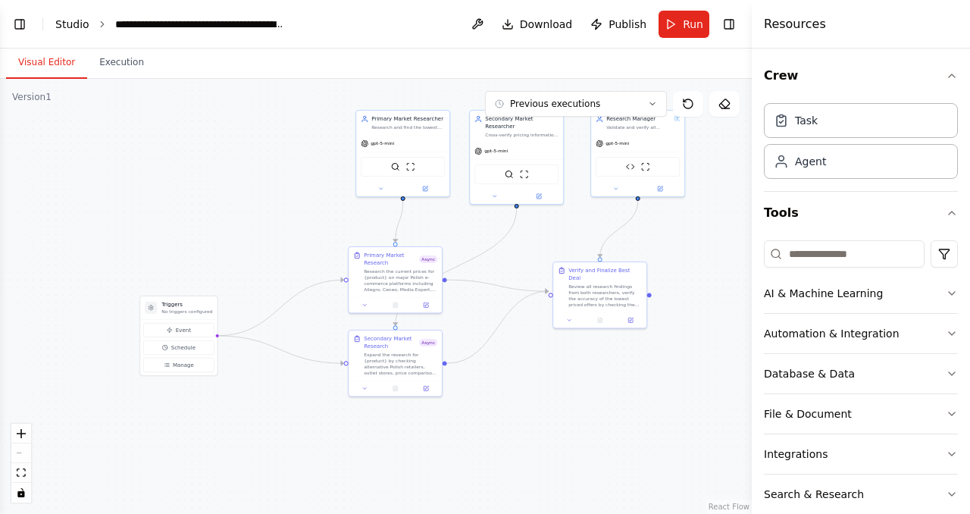
click at [77, 25] on link "Studio" at bounding box center [72, 24] width 34 height 12
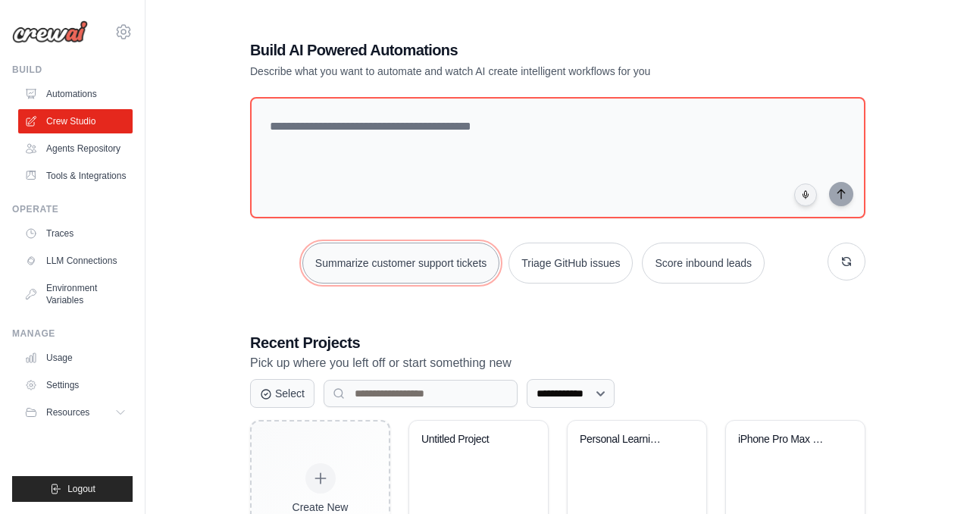
click at [403, 267] on button "Summarize customer support tickets" at bounding box center [400, 263] width 197 height 41
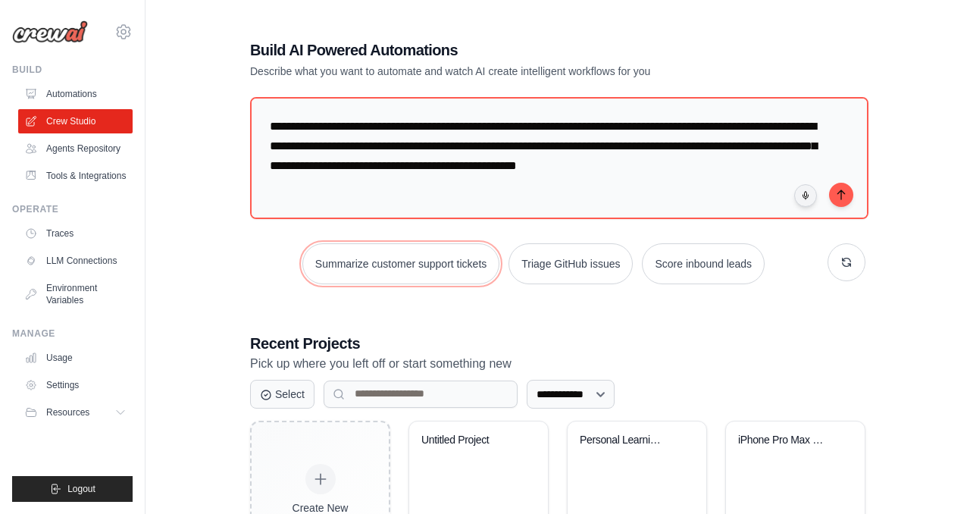
scroll to position [96, 0]
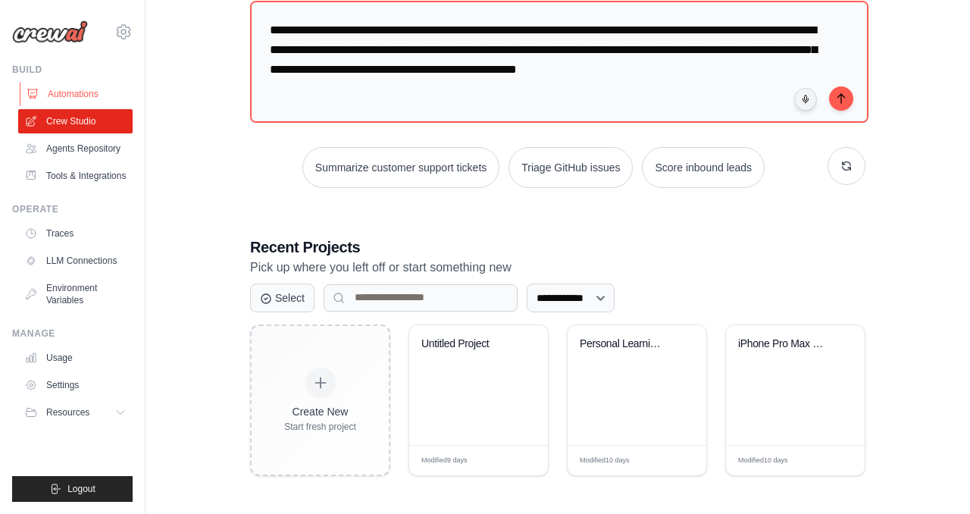
click at [88, 103] on link "Automations" at bounding box center [77, 94] width 114 height 24
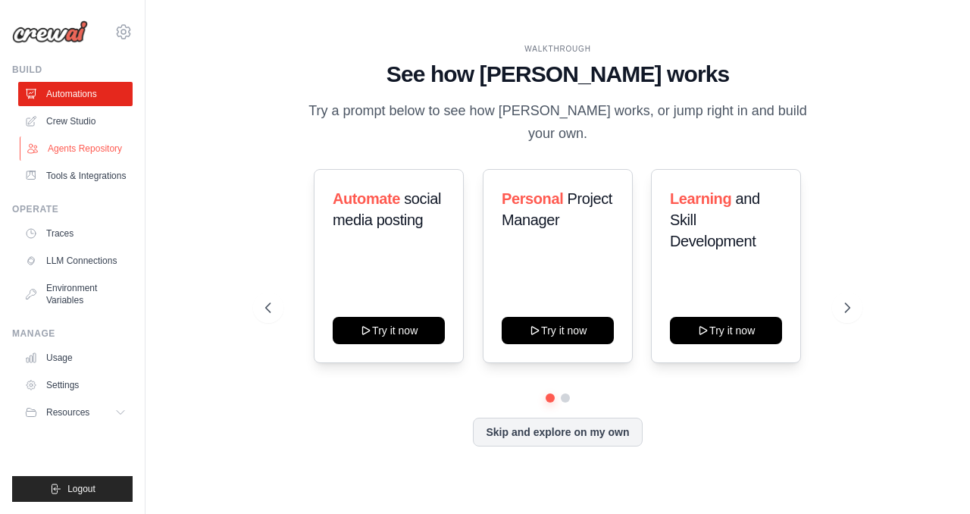
click at [83, 150] on link "Agents Repository" at bounding box center [77, 148] width 114 height 24
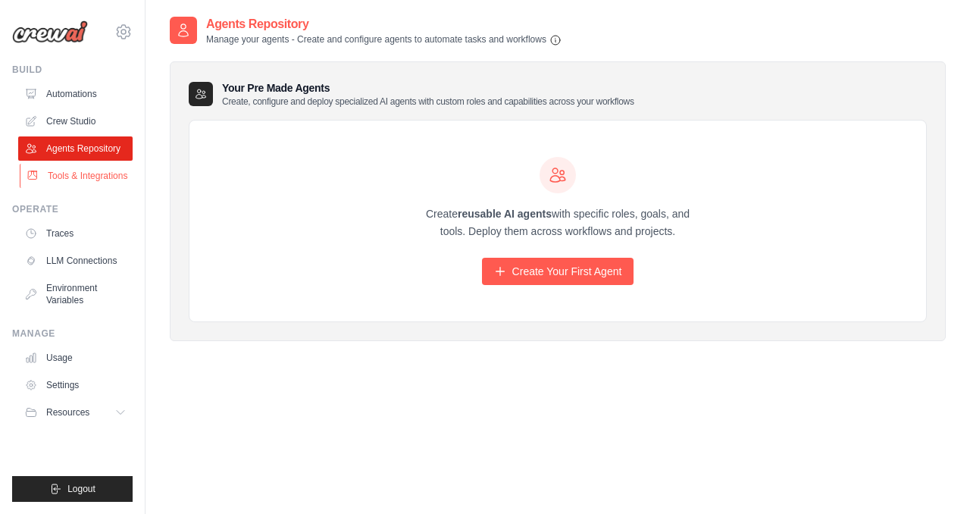
click at [87, 179] on link "Tools & Integrations" at bounding box center [77, 176] width 114 height 24
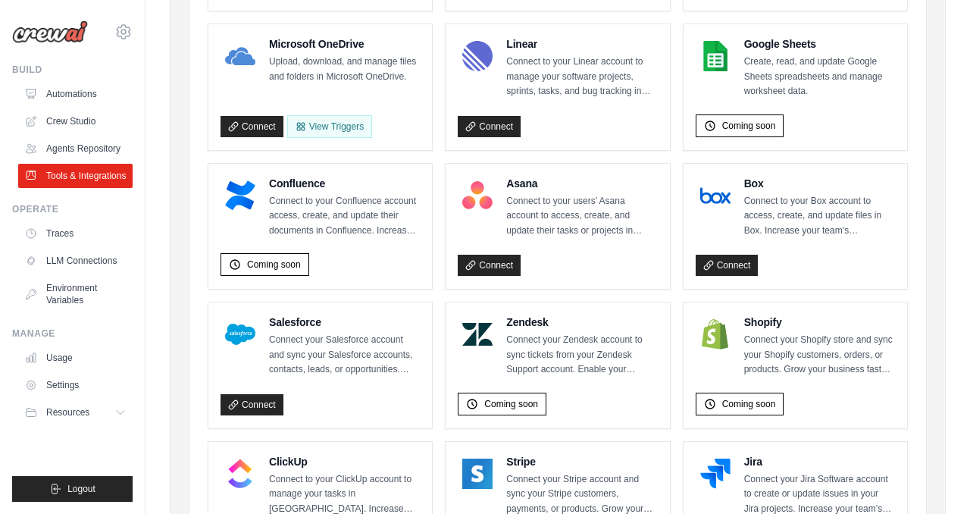
scroll to position [436, 0]
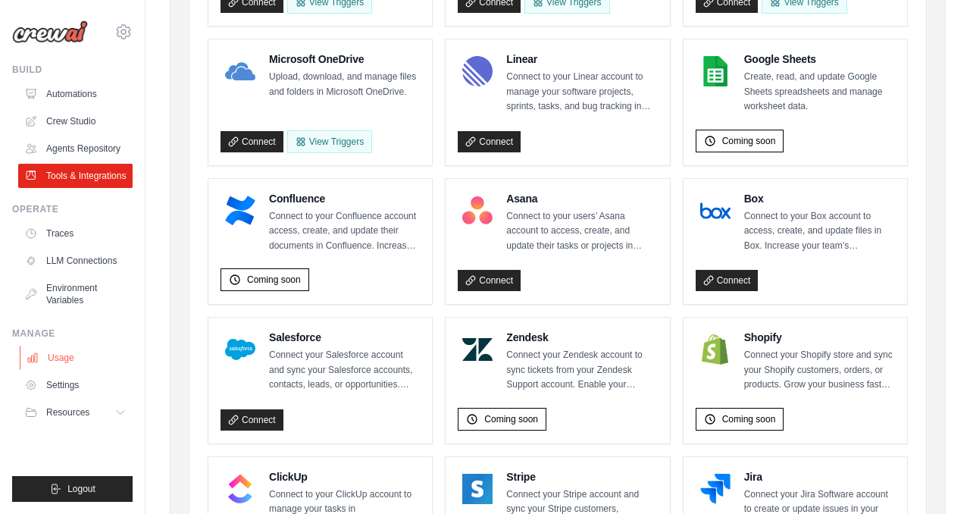
click at [64, 359] on link "Usage" at bounding box center [77, 358] width 114 height 24
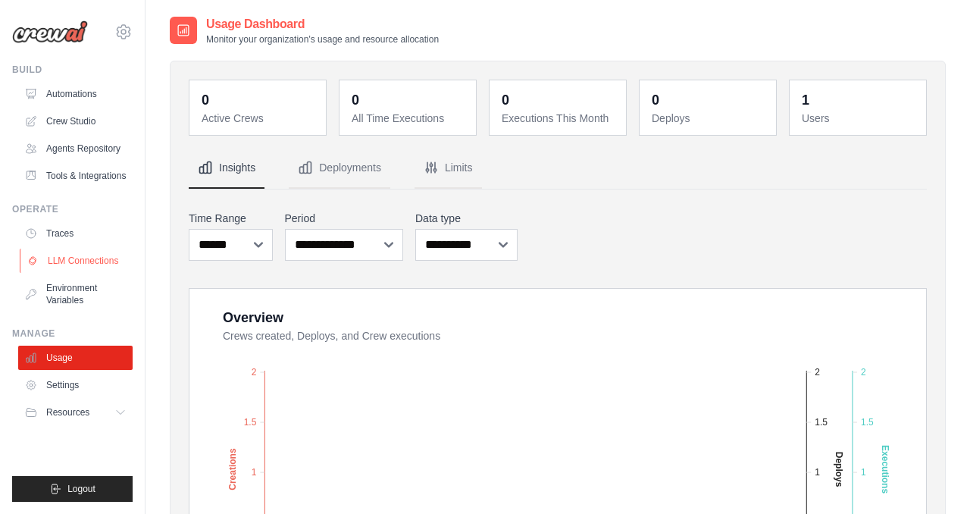
click at [94, 262] on link "LLM Connections" at bounding box center [77, 261] width 114 height 24
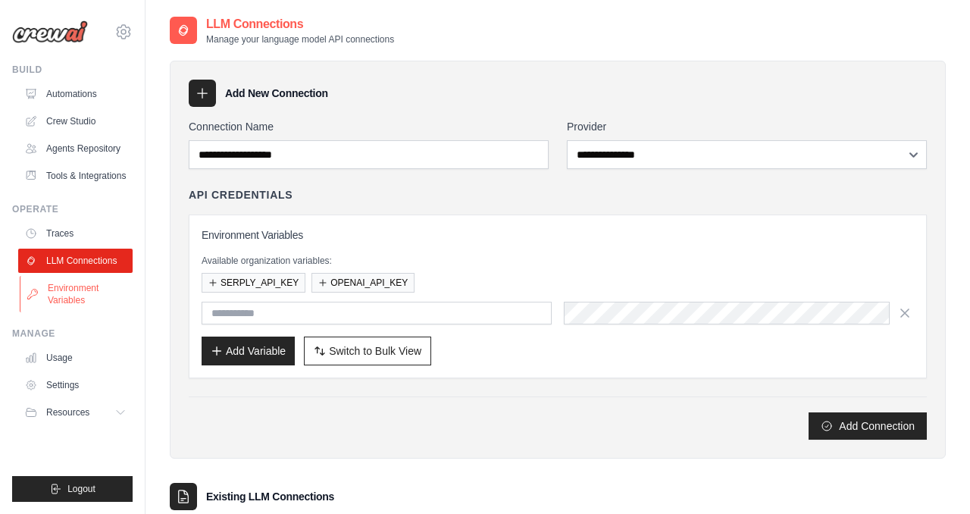
click at [86, 299] on link "Environment Variables" at bounding box center [77, 294] width 114 height 36
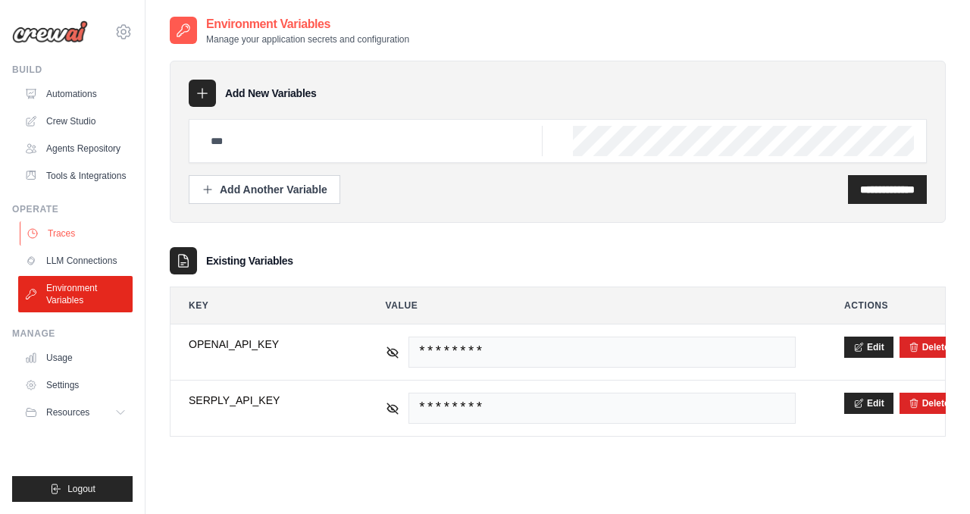
click at [71, 238] on link "Traces" at bounding box center [77, 233] width 114 height 24
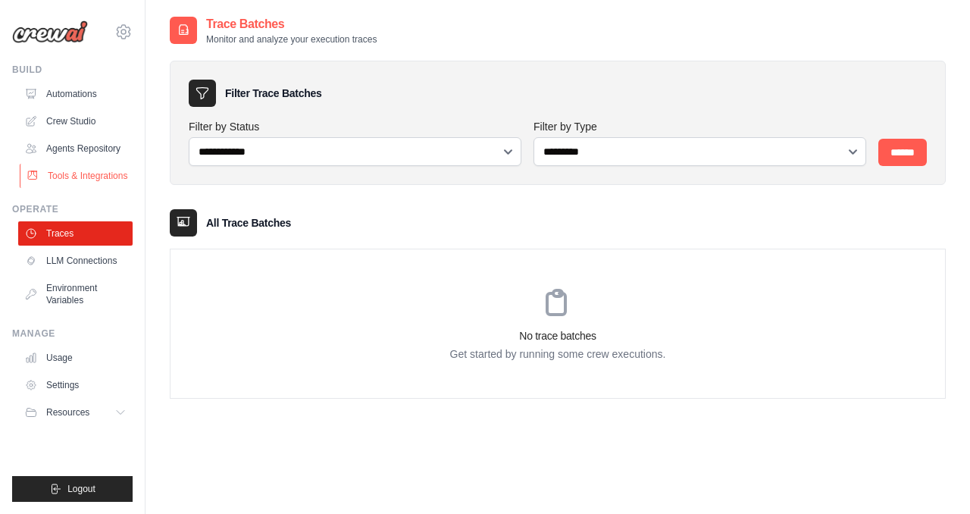
click at [76, 177] on link "Tools & Integrations" at bounding box center [77, 176] width 114 height 24
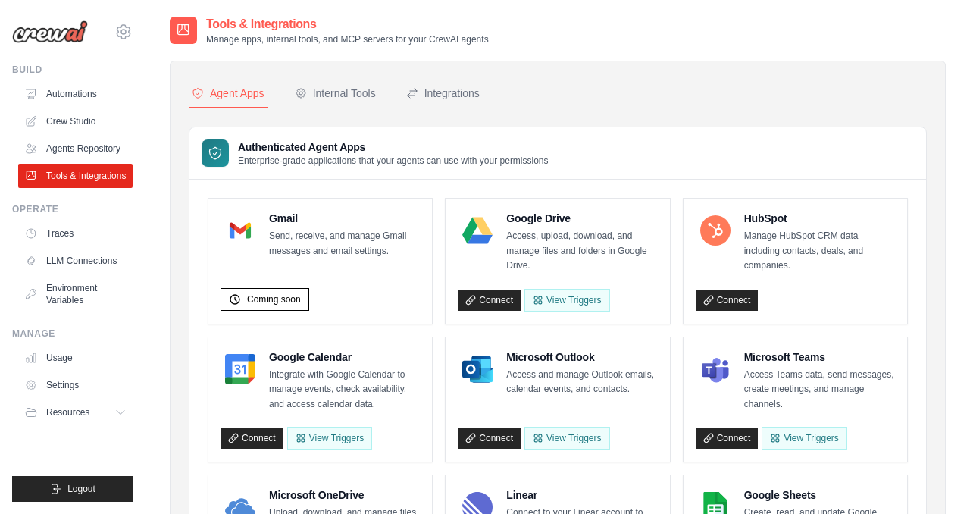
click at [84, 99] on link "Automations" at bounding box center [75, 94] width 114 height 24
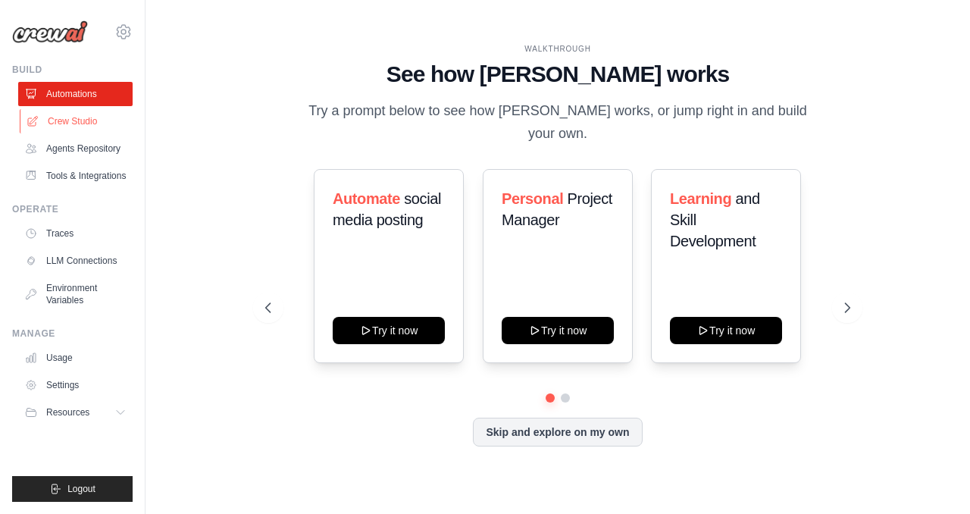
click at [80, 121] on link "Crew Studio" at bounding box center [77, 121] width 114 height 24
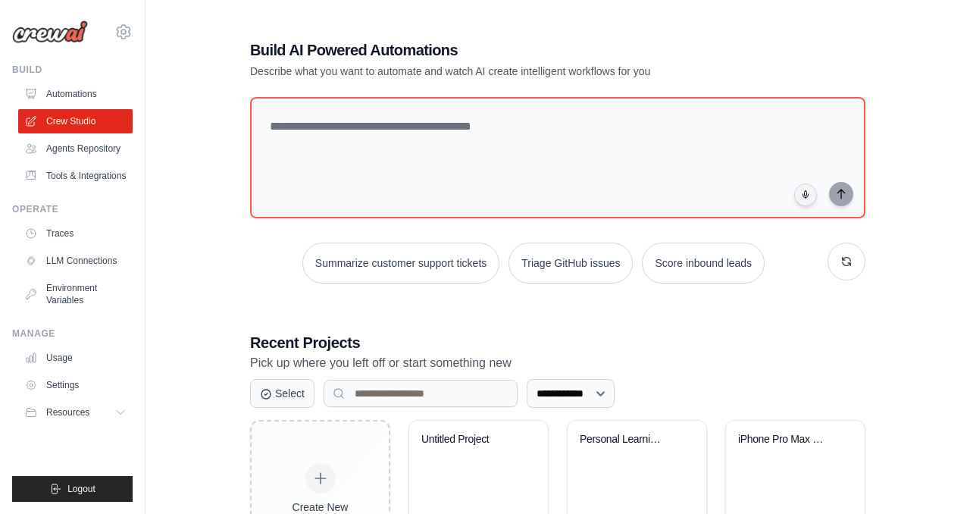
scroll to position [96, 0]
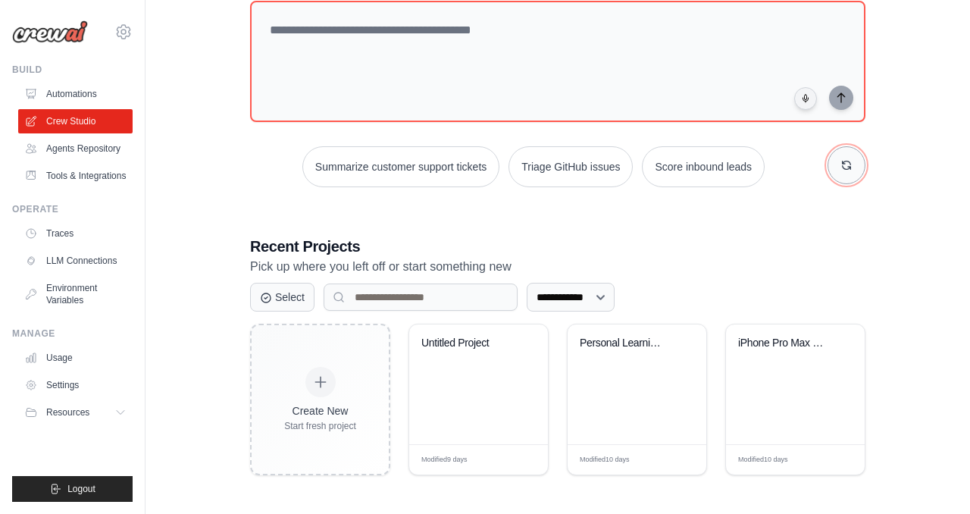
click at [857, 164] on button "button" at bounding box center [847, 165] width 38 height 38
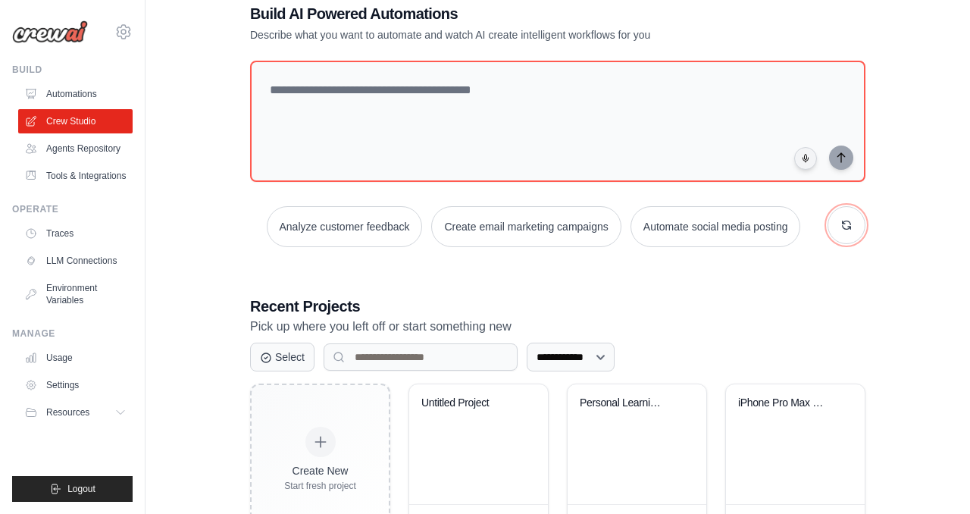
scroll to position [24, 0]
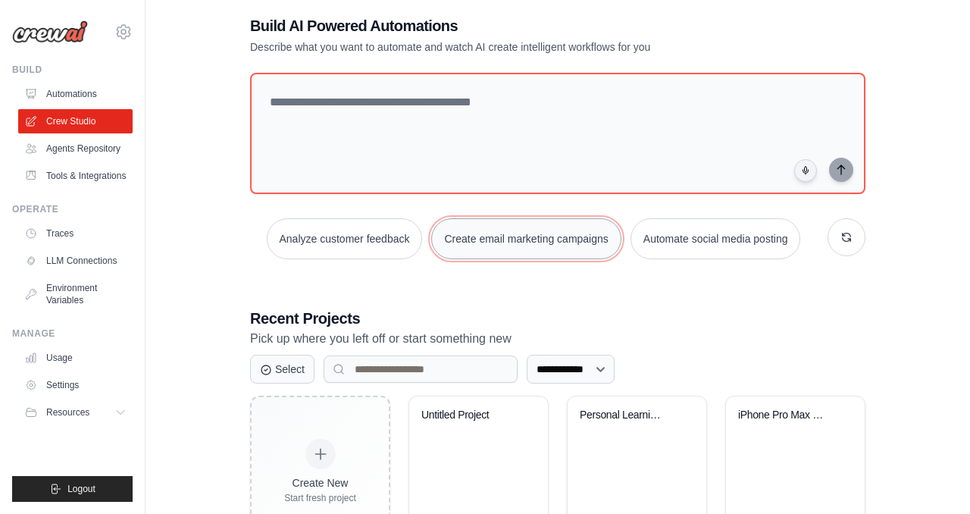
click at [566, 245] on button "Create email marketing campaigns" at bounding box center [526, 238] width 190 height 41
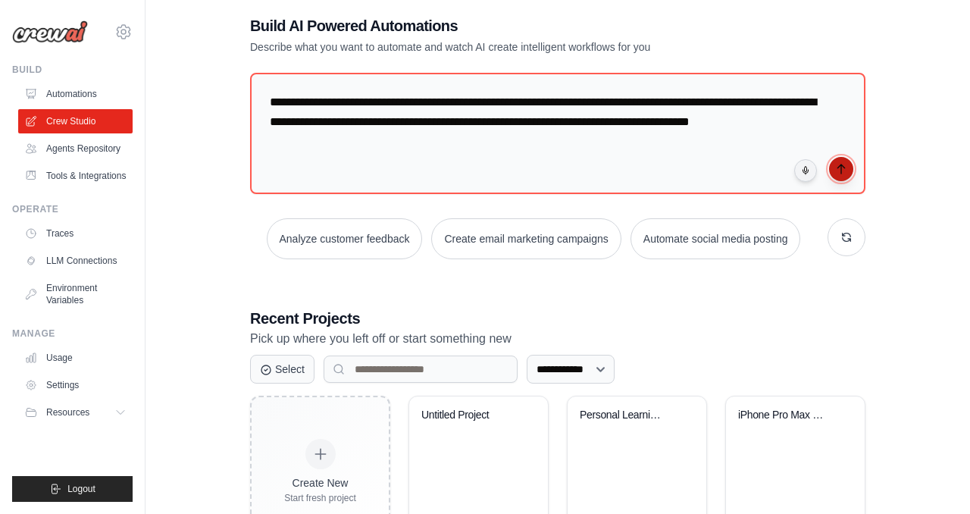
click at [839, 171] on icon "submit" at bounding box center [841, 169] width 12 height 12
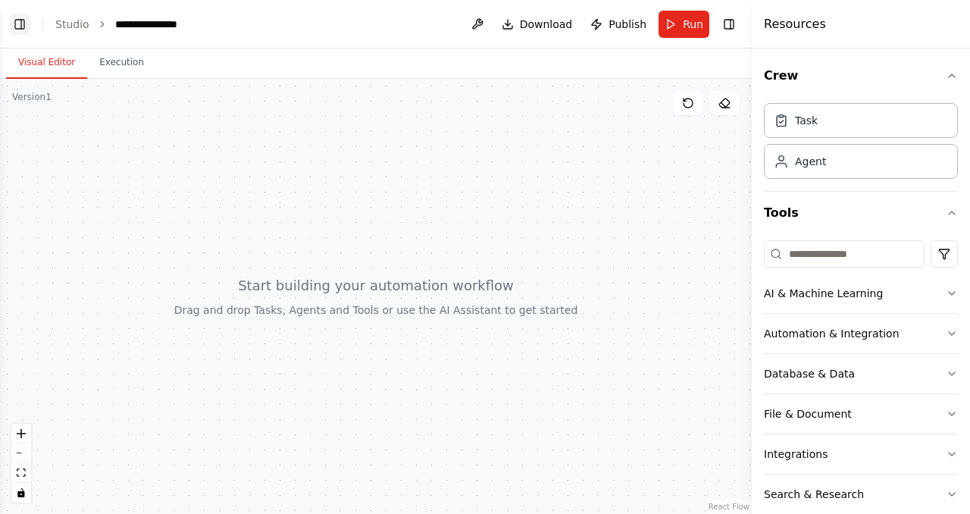
click at [15, 25] on button "Toggle Left Sidebar" at bounding box center [19, 24] width 21 height 21
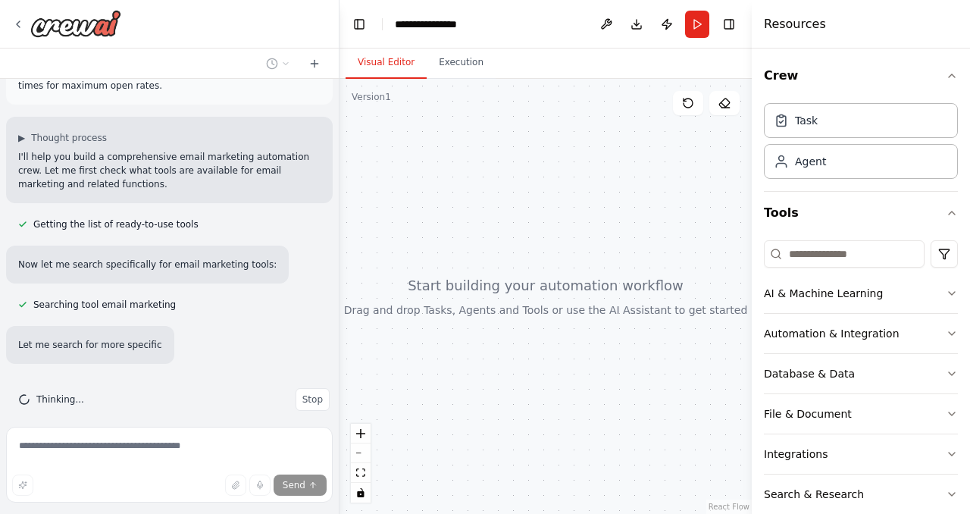
scroll to position [109, 0]
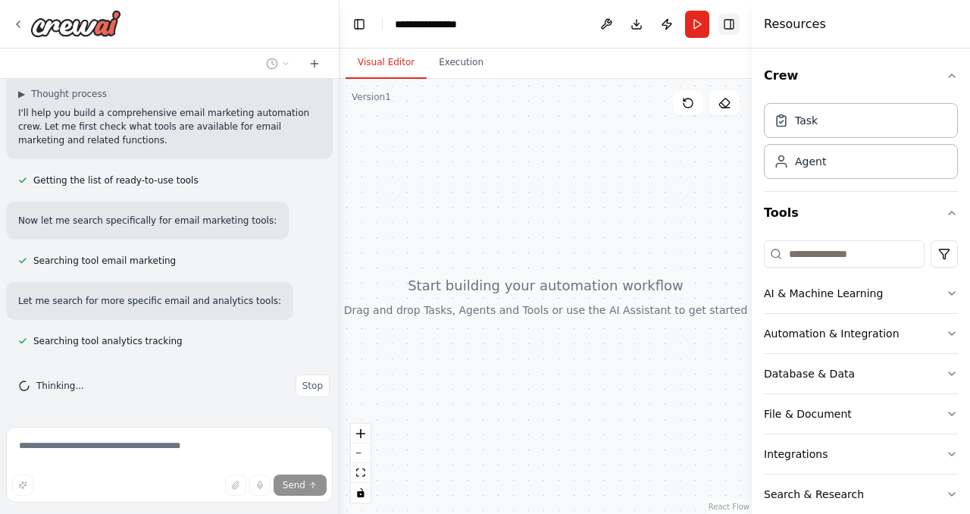
click at [735, 21] on button "Toggle Right Sidebar" at bounding box center [729, 24] width 21 height 21
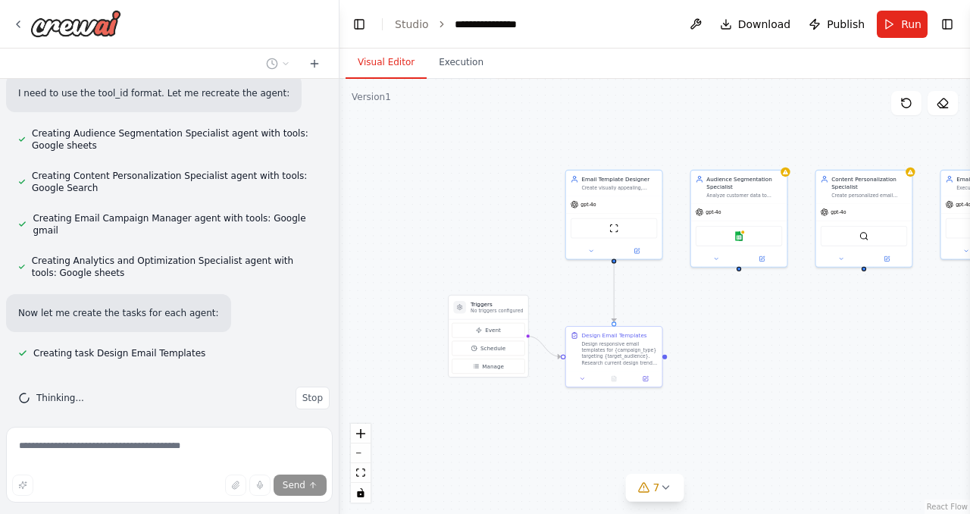
scroll to position [829, 0]
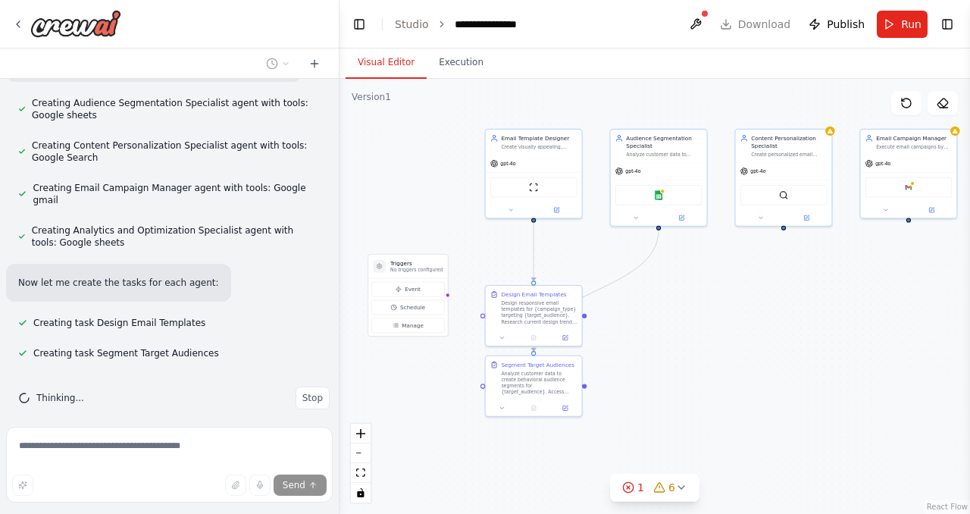
drag, startPoint x: 514, startPoint y: 228, endPoint x: 434, endPoint y: 187, distance: 90.2
click at [434, 187] on div ".deletable-edge-delete-btn { width: 20px; height: 20px; border: 0px solid #ffff…" at bounding box center [655, 296] width 631 height 435
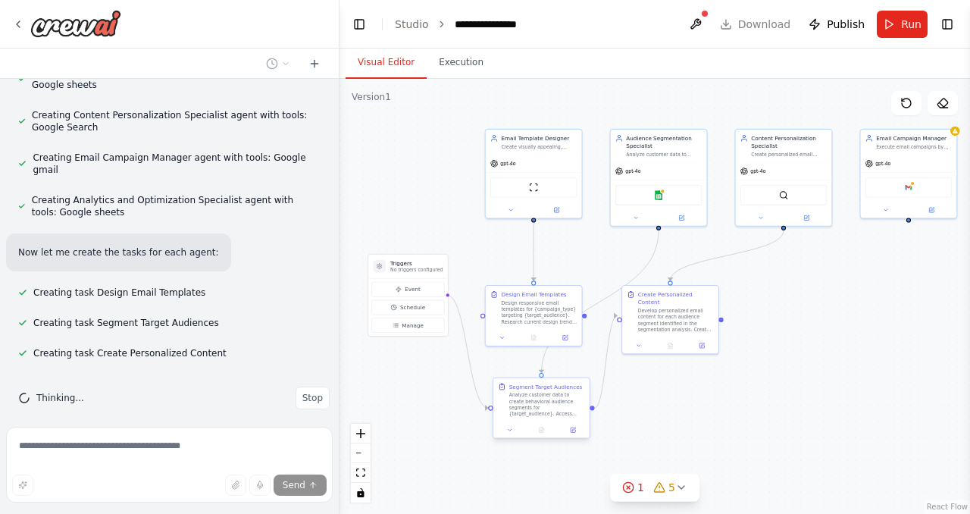
scroll to position [890, 0]
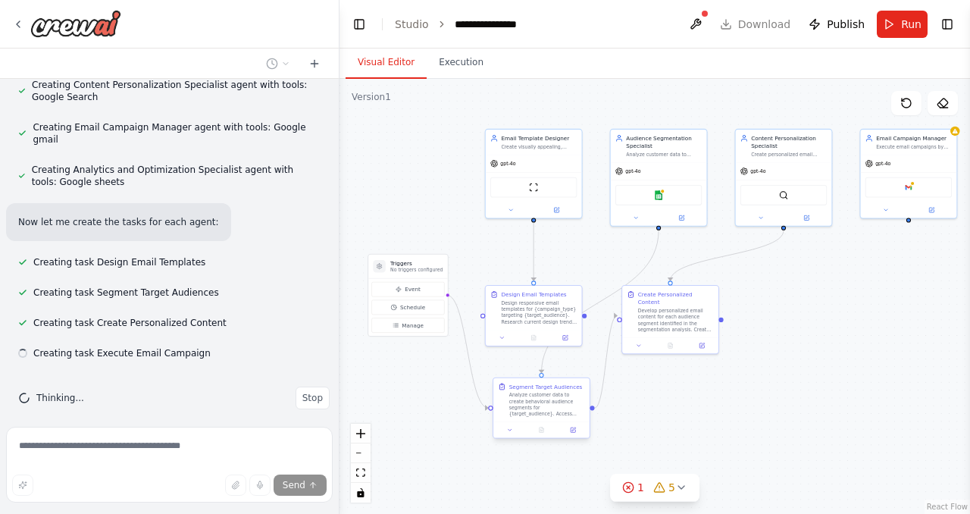
drag, startPoint x: 535, startPoint y: 372, endPoint x: 546, endPoint y: 394, distance: 24.4
click at [546, 394] on div "Analyze customer data to create behavioral audience segments for {target_audien…" at bounding box center [547, 404] width 76 height 25
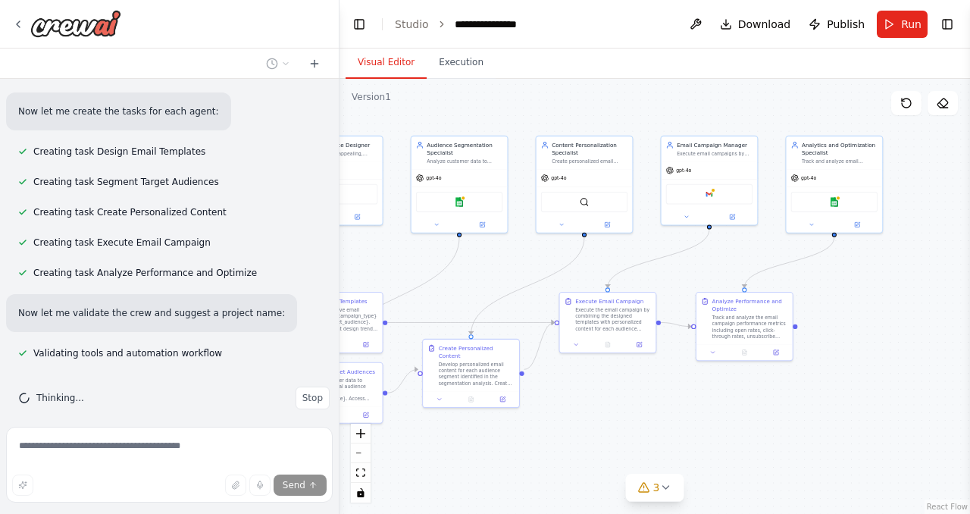
scroll to position [1031, 0]
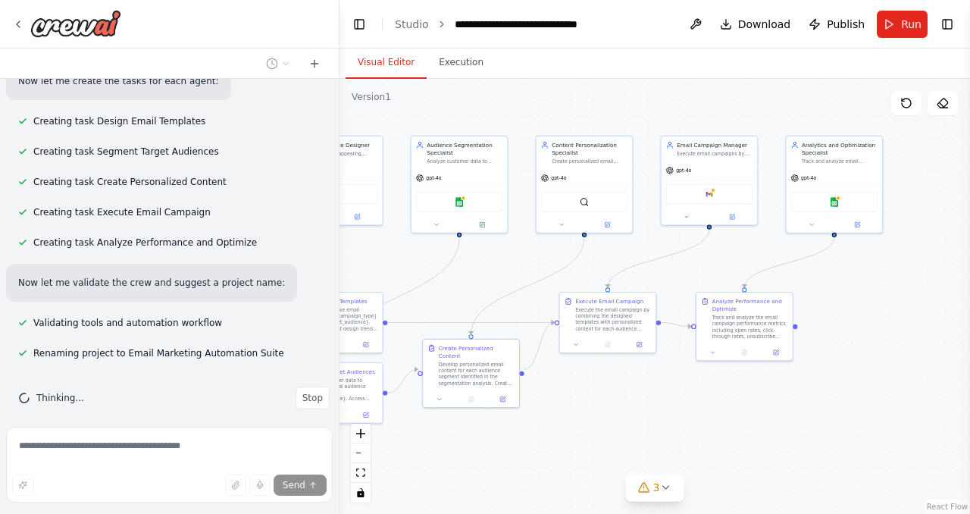
drag, startPoint x: 828, startPoint y: 409, endPoint x: 628, endPoint y: 415, distance: 199.5
click at [628, 415] on div ".deletable-edge-delete-btn { width: 20px; height: 20px; border: 0px solid #ffff…" at bounding box center [655, 296] width 631 height 435
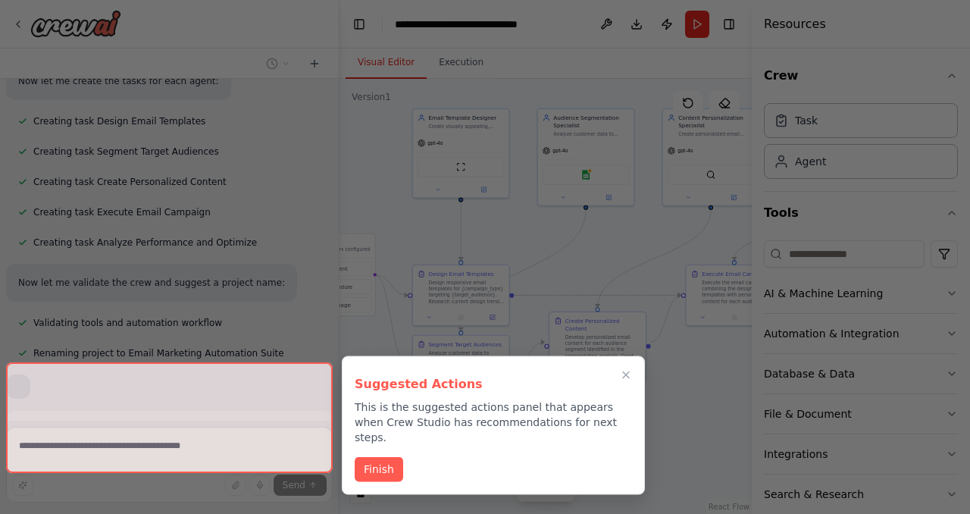
scroll to position [1067, 0]
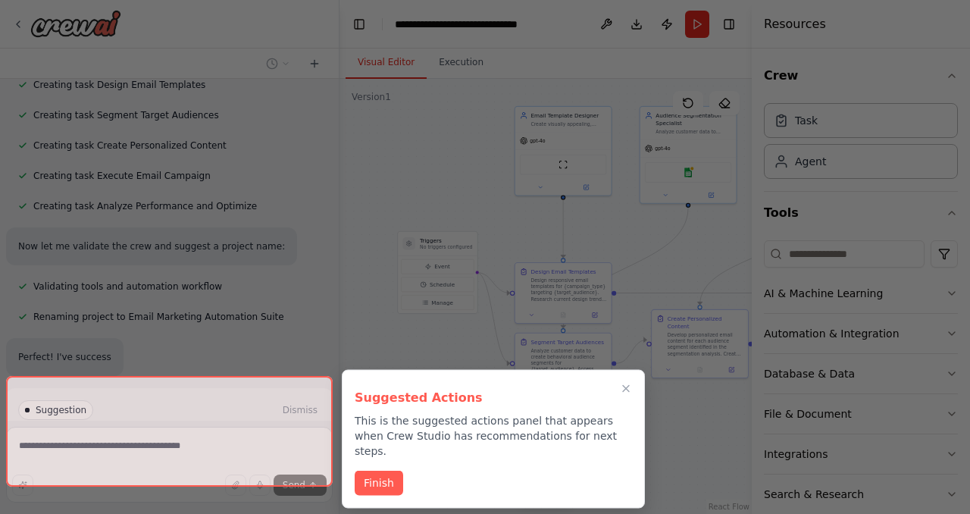
drag, startPoint x: 570, startPoint y: 415, endPoint x: 799, endPoint y: 386, distance: 230.8
click at [799, 386] on div "Build a crew that designs email templates, segments audiences based on behavior…" at bounding box center [485, 257] width 970 height 514
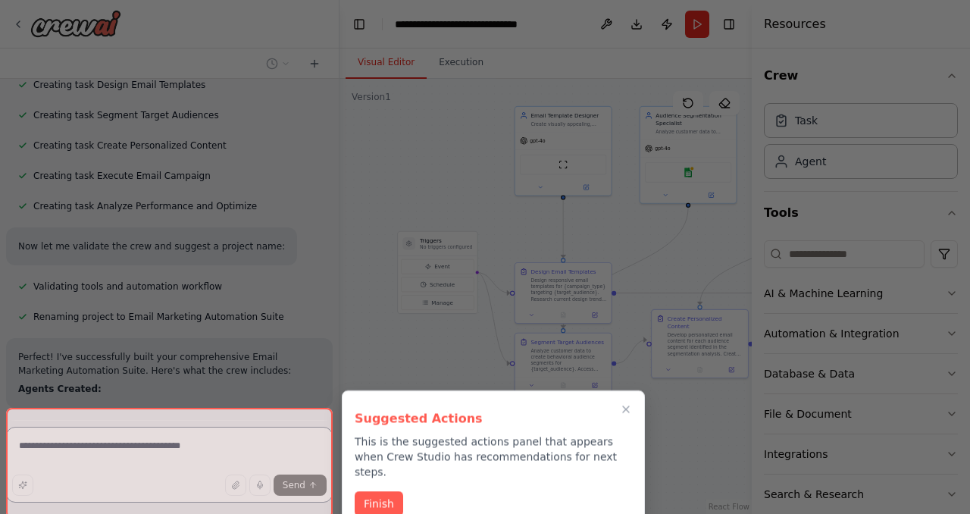
scroll to position [1213, 0]
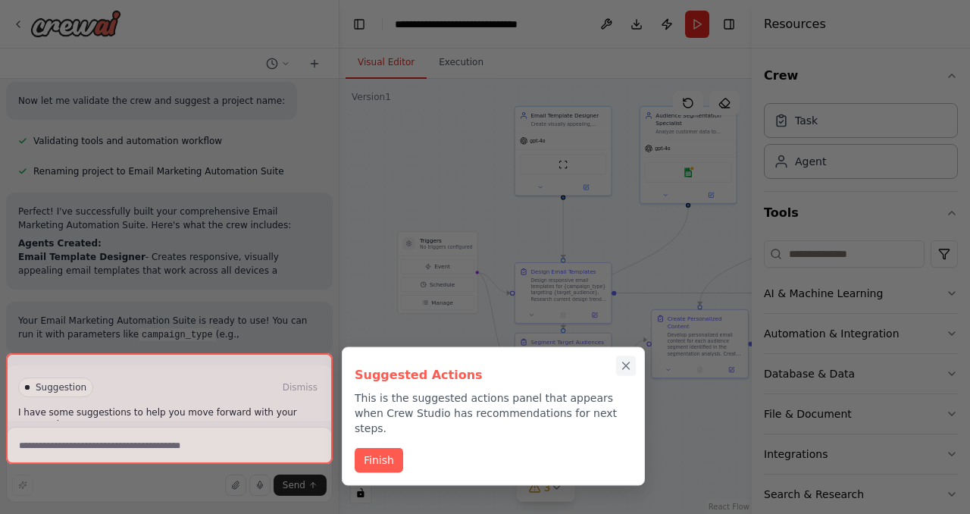
click at [631, 367] on icon "Close walkthrough" at bounding box center [626, 366] width 14 height 14
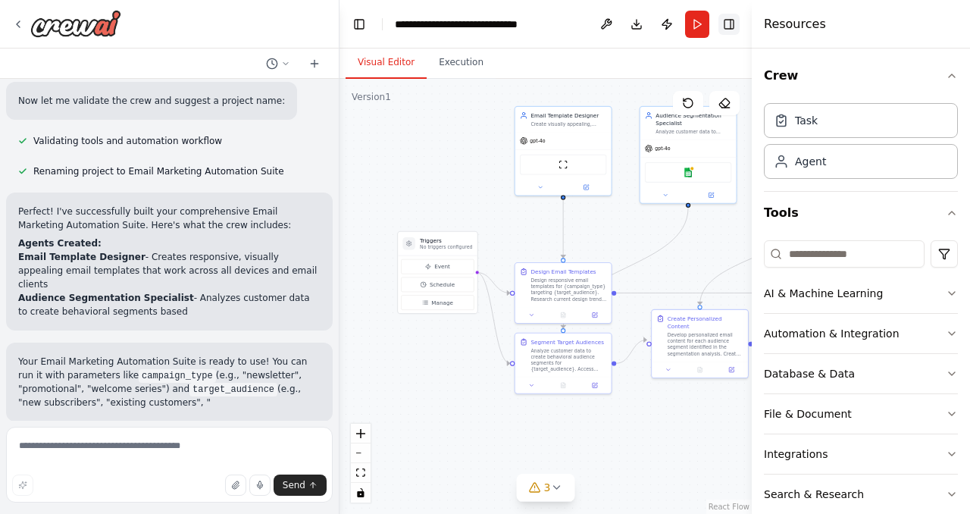
click at [731, 32] on button "Toggle Right Sidebar" at bounding box center [729, 24] width 21 height 21
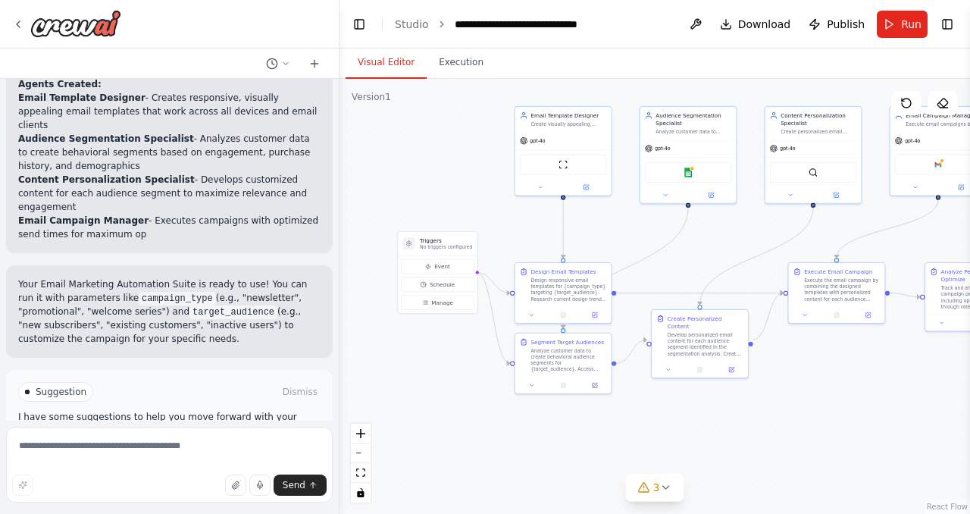
scroll to position [1360, 0]
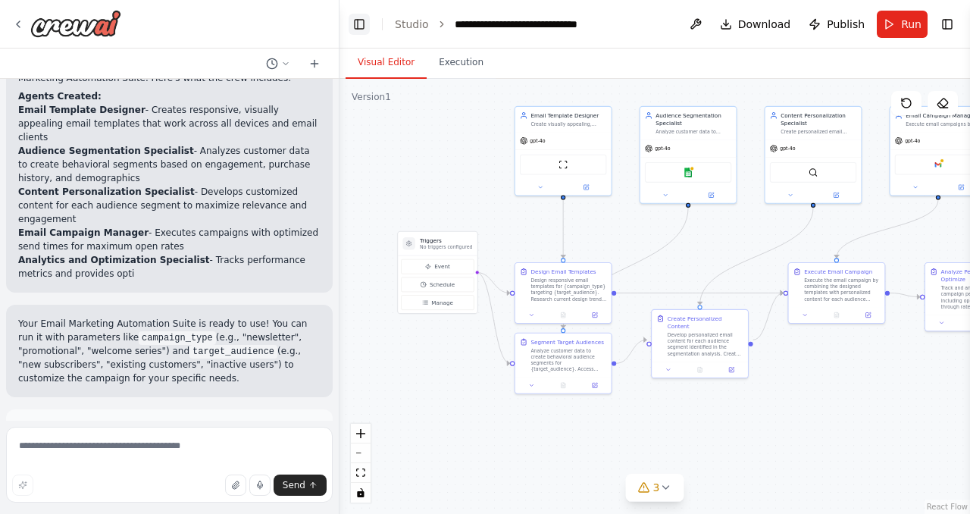
click at [359, 28] on button "Toggle Left Sidebar" at bounding box center [359, 24] width 21 height 21
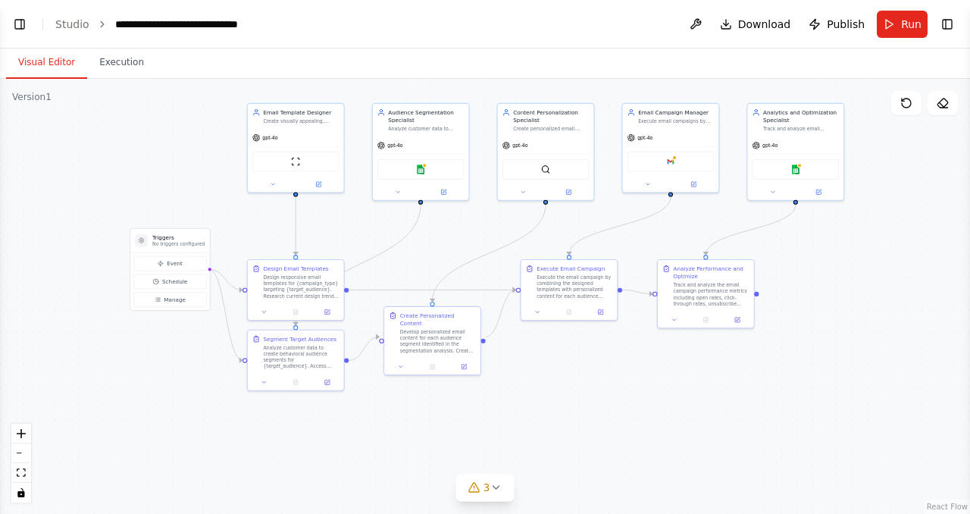
drag, startPoint x: 124, startPoint y: 384, endPoint x: 196, endPoint y: 381, distance: 72.1
click at [196, 381] on div ".deletable-edge-delete-btn { width: 20px; height: 20px; border: 0px solid #ffff…" at bounding box center [485, 296] width 970 height 435
click at [174, 243] on p "No triggers configured" at bounding box center [178, 244] width 52 height 6
click at [165, 302] on span "Manage" at bounding box center [175, 300] width 22 height 8
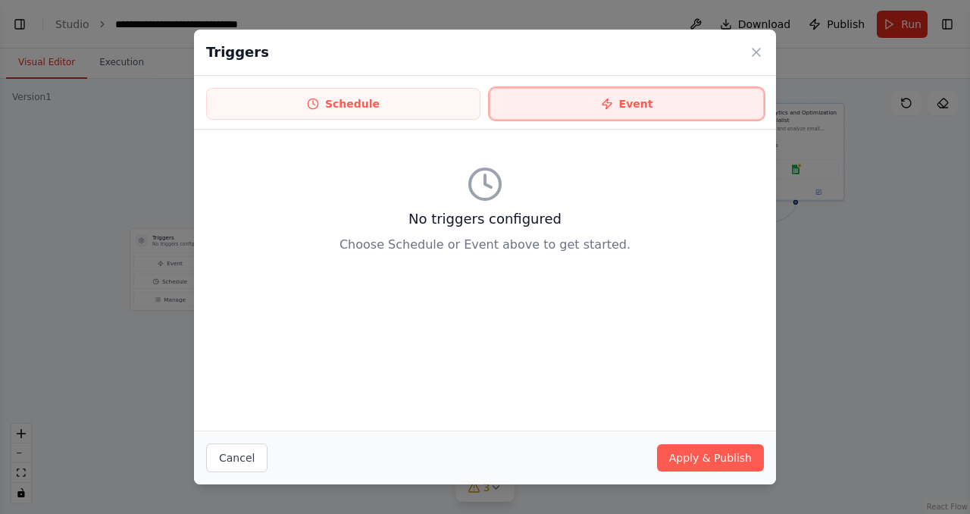
click at [563, 102] on button "Event" at bounding box center [627, 104] width 274 height 32
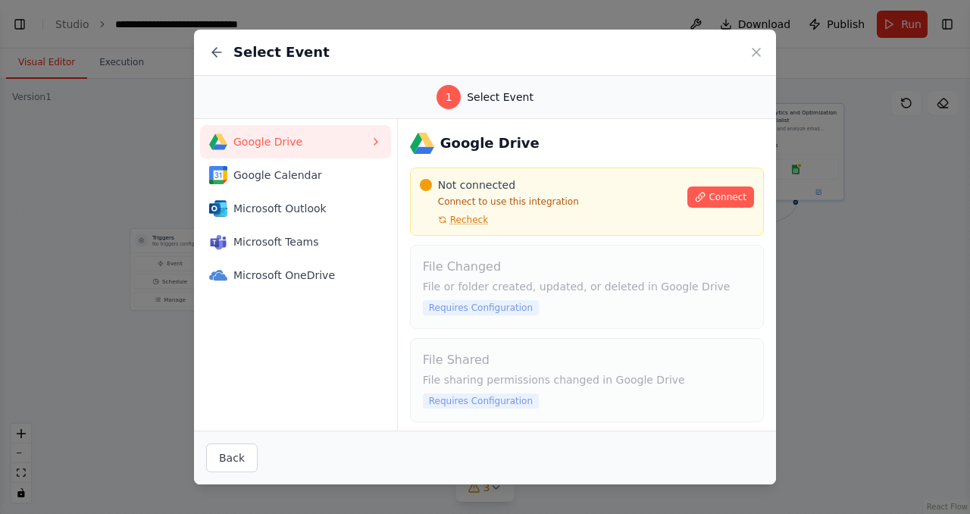
click at [327, 99] on div "1 Select Event" at bounding box center [485, 97] width 546 height 24
click at [224, 57] on button at bounding box center [216, 52] width 21 height 21
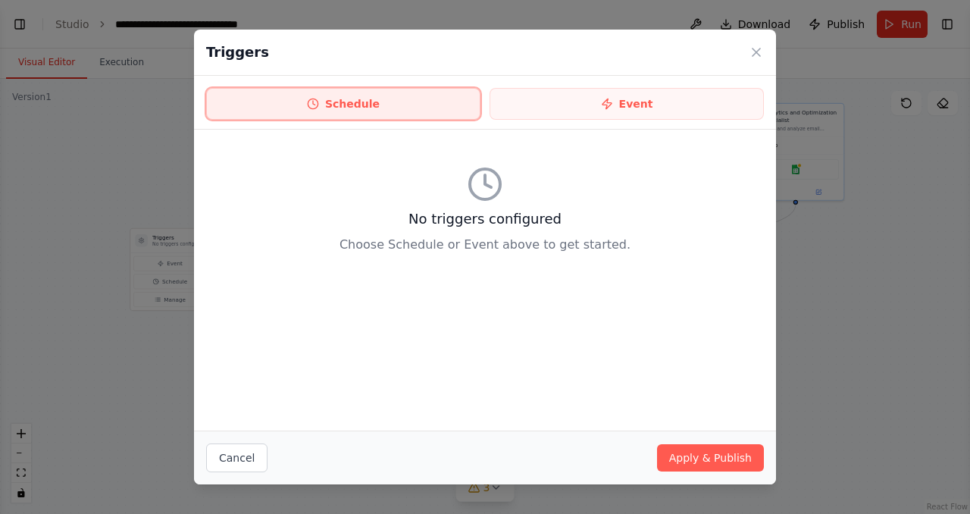
click at [344, 99] on button "Schedule" at bounding box center [343, 104] width 274 height 32
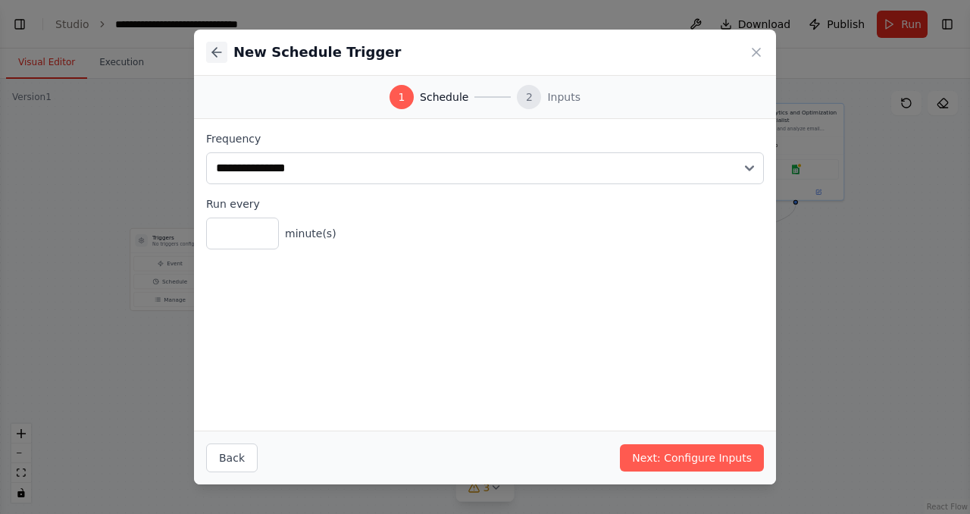
click at [215, 55] on icon at bounding box center [216, 52] width 15 height 15
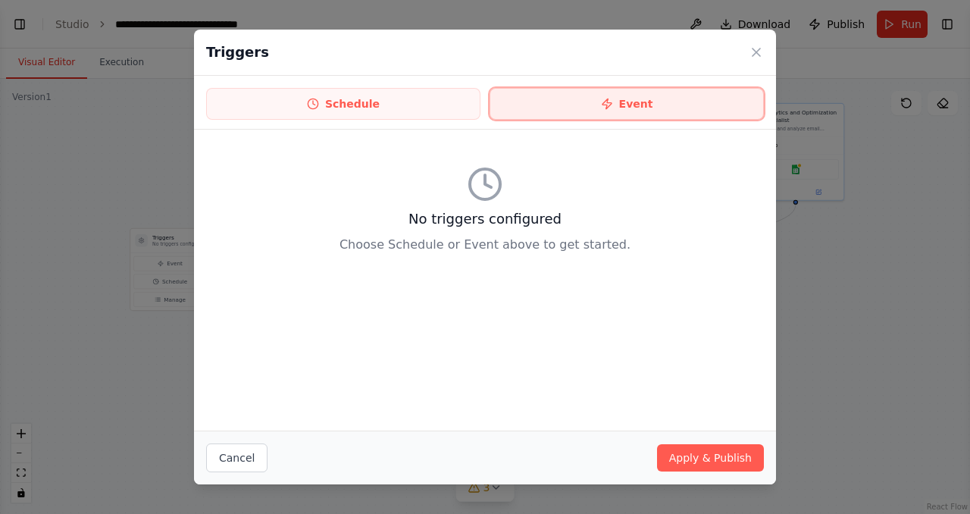
click at [549, 108] on button "Event" at bounding box center [627, 104] width 274 height 32
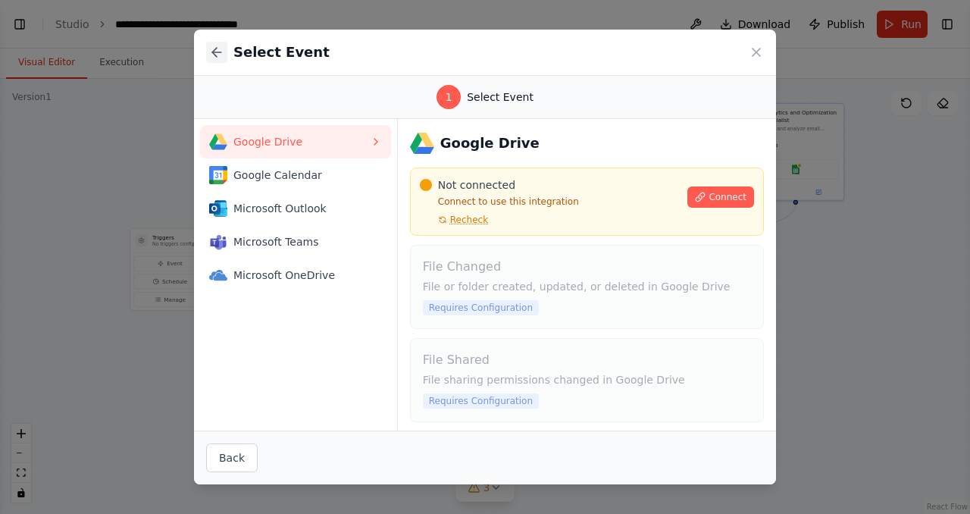
click at [219, 49] on icon at bounding box center [216, 52] width 15 height 15
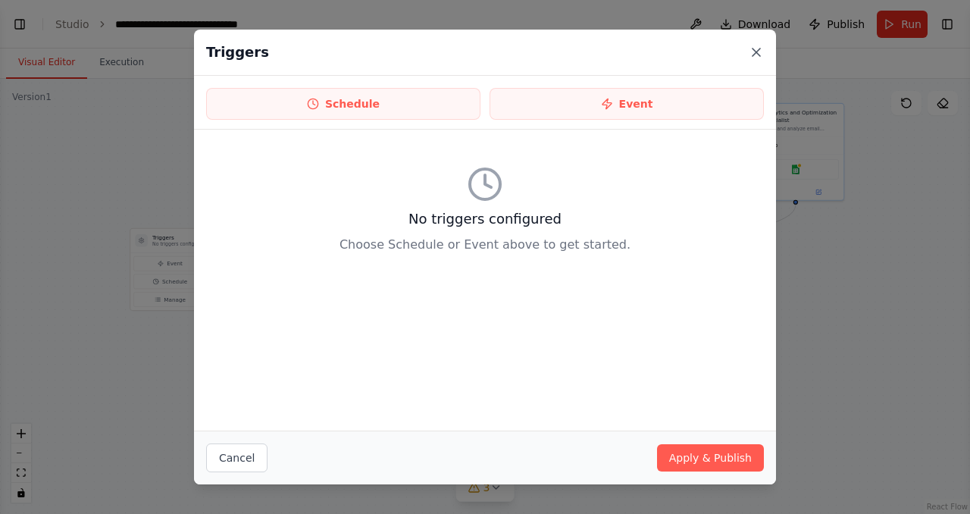
click at [754, 48] on icon at bounding box center [756, 52] width 15 height 15
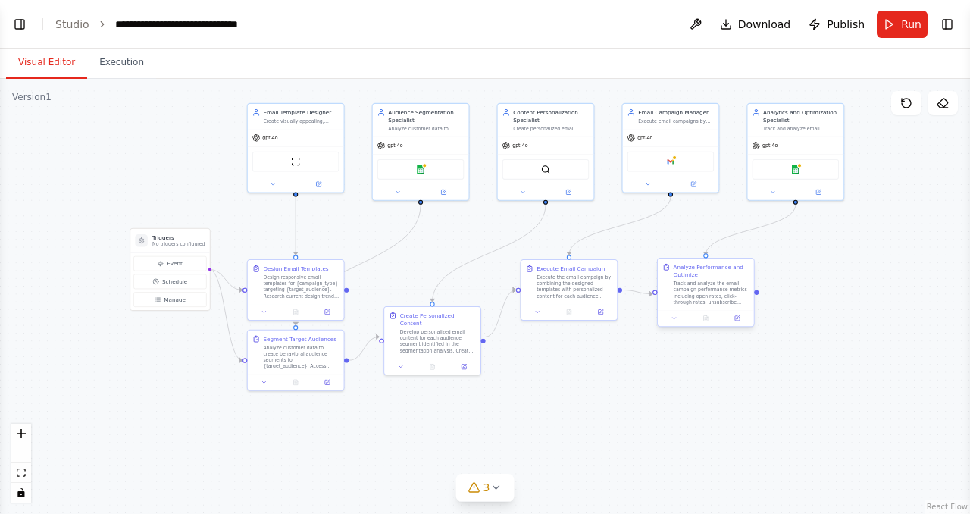
click at [710, 278] on div "Analyze Performance and Optimize" at bounding box center [712, 271] width 76 height 16
click at [679, 324] on div at bounding box center [706, 318] width 96 height 16
click at [676, 317] on icon at bounding box center [675, 318] width 6 height 6
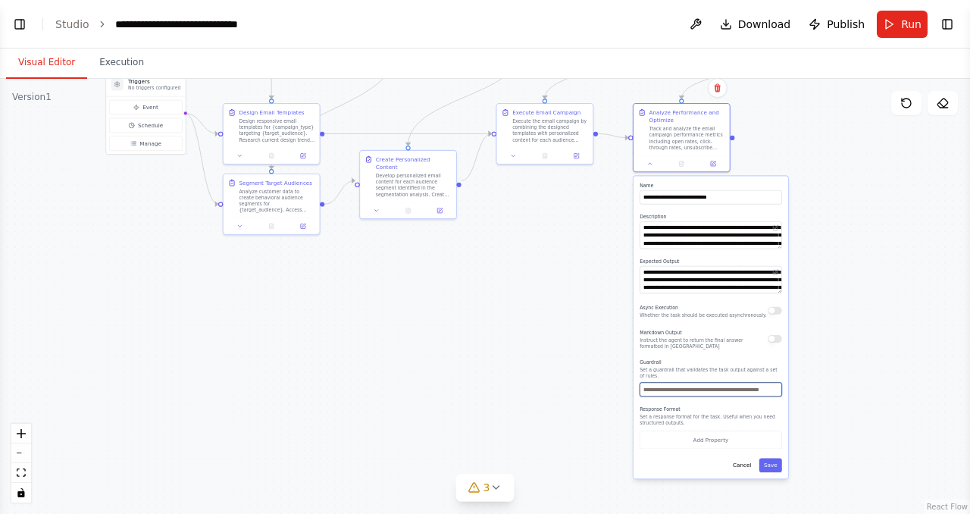
drag, startPoint x: 643, startPoint y: 385, endPoint x: 619, endPoint y: 229, distance: 158.0
click at [619, 229] on div ".deletable-edge-delete-btn { width: 20px; height: 20px; border: 0px solid #ffff…" at bounding box center [485, 296] width 970 height 435
click at [737, 462] on button "Cancel" at bounding box center [743, 466] width 28 height 14
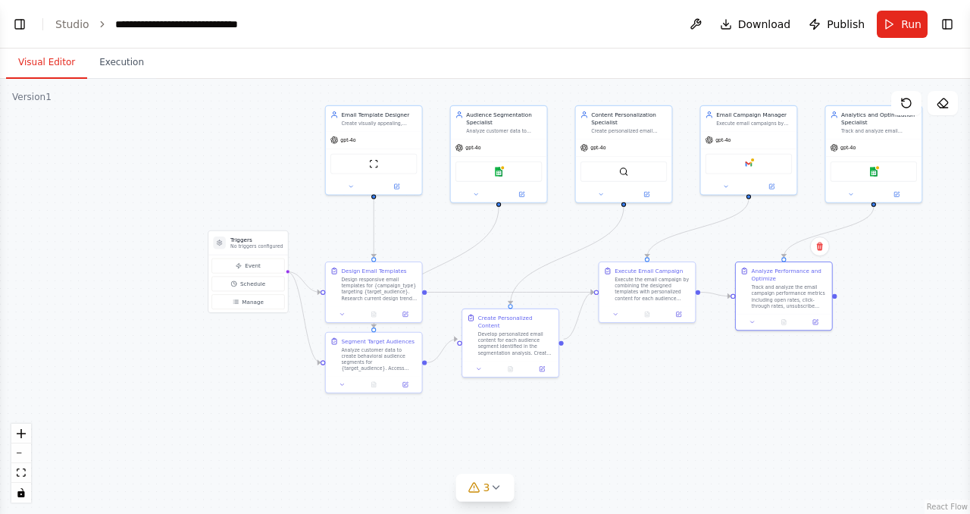
drag, startPoint x: 572, startPoint y: 233, endPoint x: 675, endPoint y: 392, distance: 188.6
click at [675, 392] on div ".deletable-edge-delete-btn { width: 20px; height: 20px; border: 0px solid #ffff…" at bounding box center [485, 296] width 970 height 435
click at [652, 306] on div "Execute Email Campaign Execute the email campaign by combining the designed tem…" at bounding box center [648, 290] width 98 height 61
click at [651, 386] on div ".deletable-edge-delete-btn { width: 20px; height: 20px; border: 0px solid #ffff…" at bounding box center [485, 296] width 970 height 435
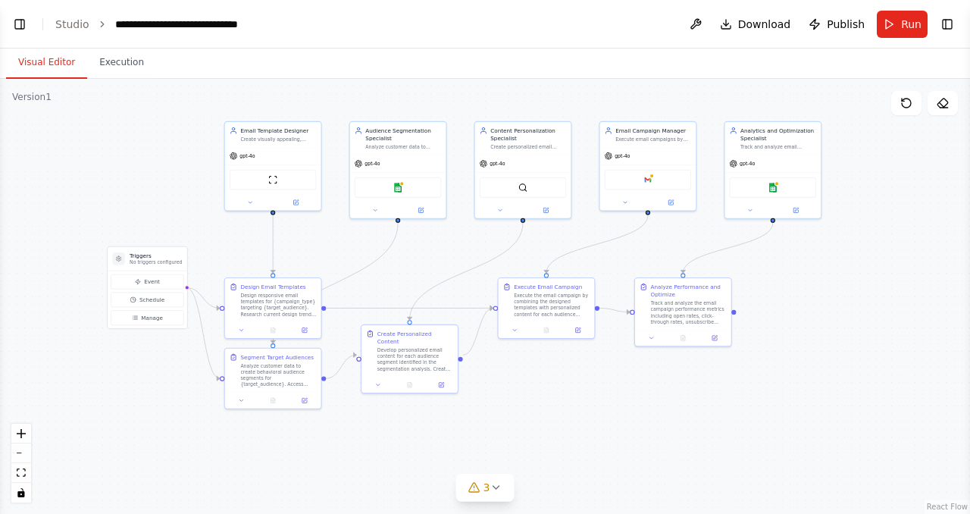
drag, startPoint x: 567, startPoint y: 396, endPoint x: 466, endPoint y: 412, distance: 102.1
click at [466, 412] on div ".deletable-edge-delete-btn { width: 20px; height: 20px; border: 0px solid #ffff…" at bounding box center [485, 296] width 970 height 435
